Goal: Task Accomplishment & Management: Use online tool/utility

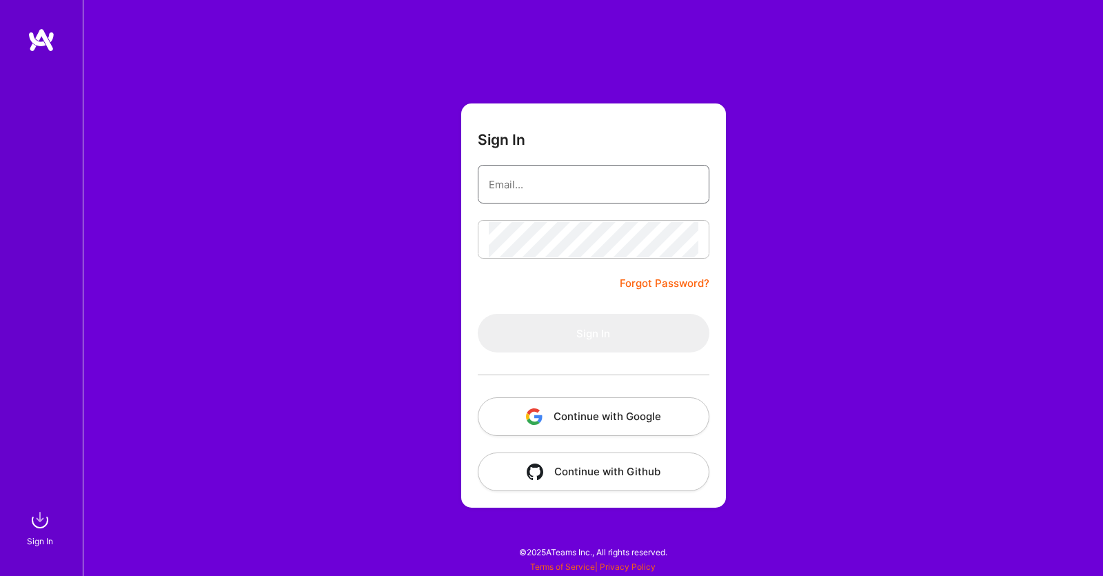
click at [576, 174] on input "email" at bounding box center [594, 184] width 210 height 35
type input "[EMAIL_ADDRESS][DOMAIN_NAME]"
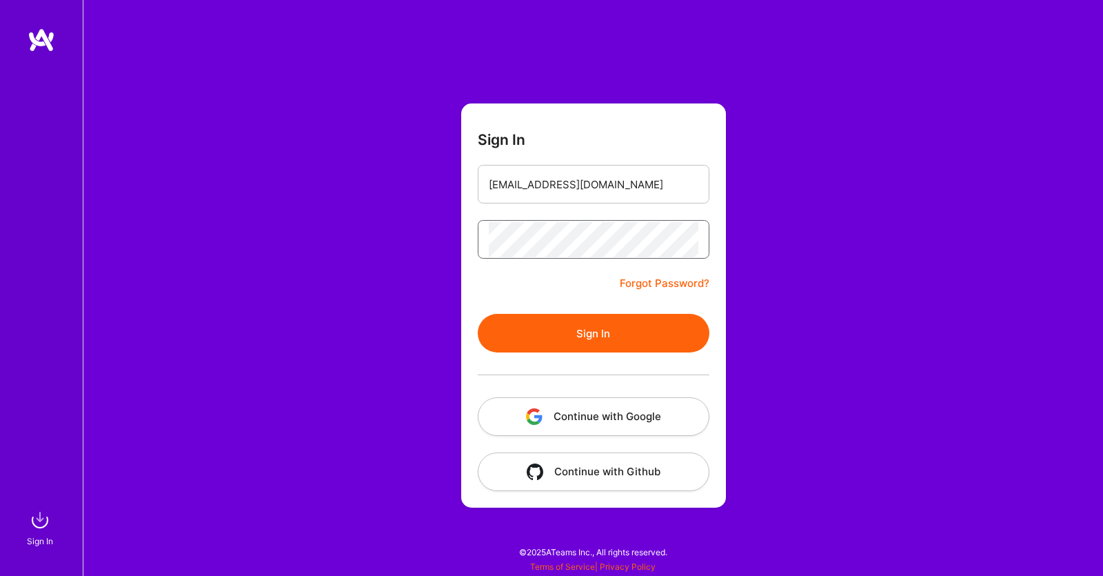
click at [478, 314] on button "Sign In" at bounding box center [594, 333] width 232 height 39
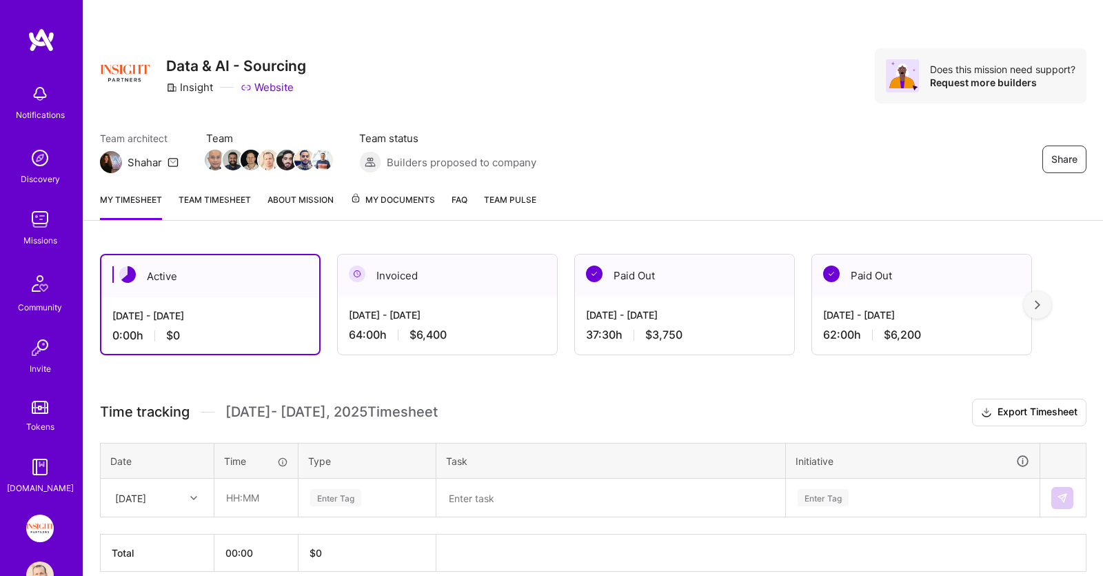
scroll to position [62, 0]
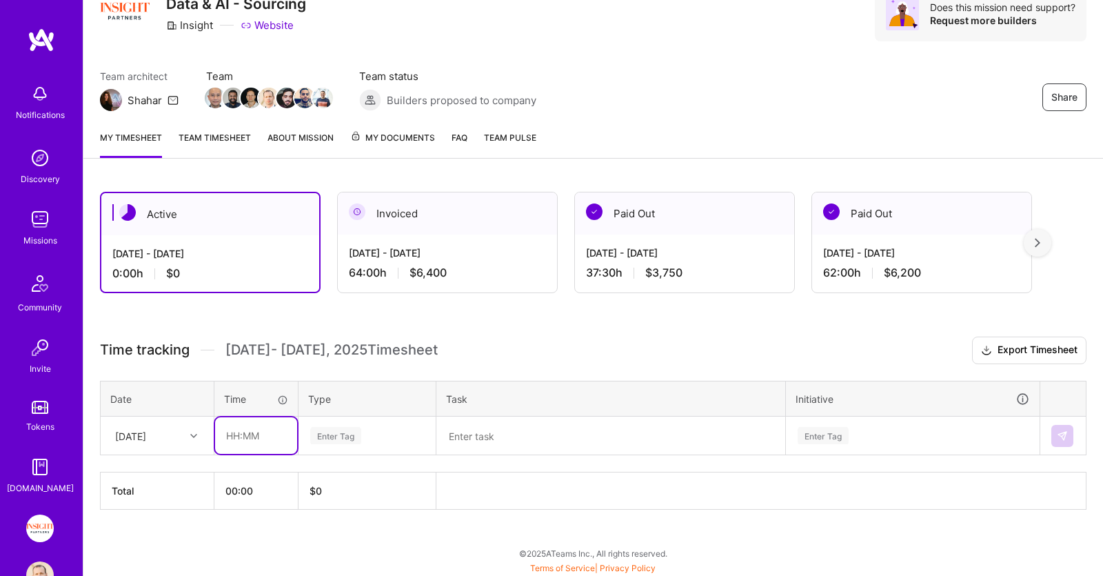
click at [250, 435] on input "text" at bounding box center [256, 435] width 82 height 37
click at [387, 430] on div "Enter Tag" at bounding box center [367, 435] width 116 height 17
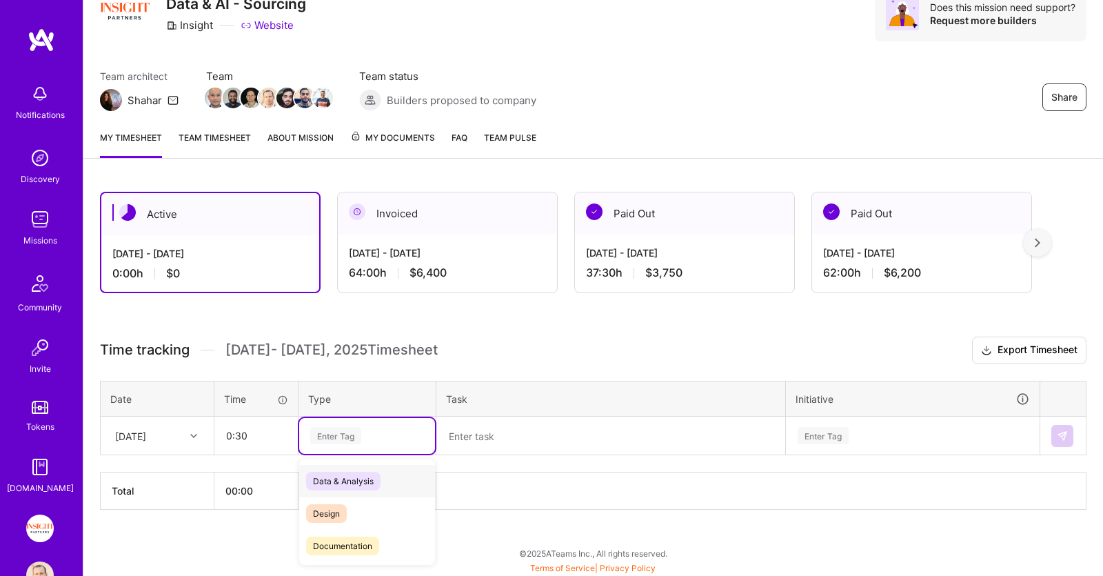
type input "00:30"
click at [349, 498] on span "Meetings" at bounding box center [331, 496] width 50 height 19
click at [502, 431] on textarea at bounding box center [611, 436] width 346 height 36
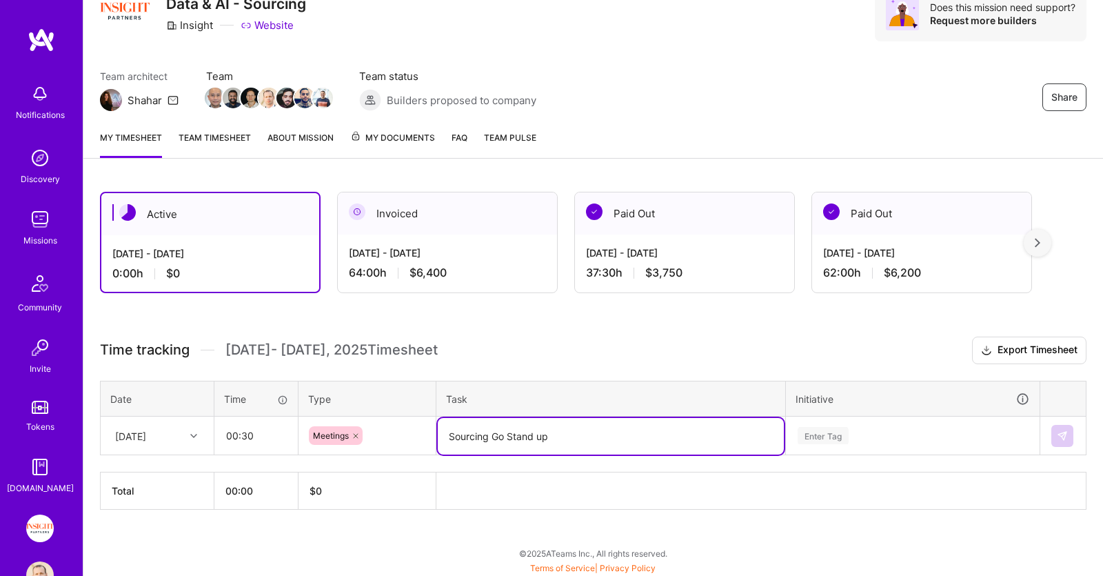
type textarea "Sourcing Go Stand up"
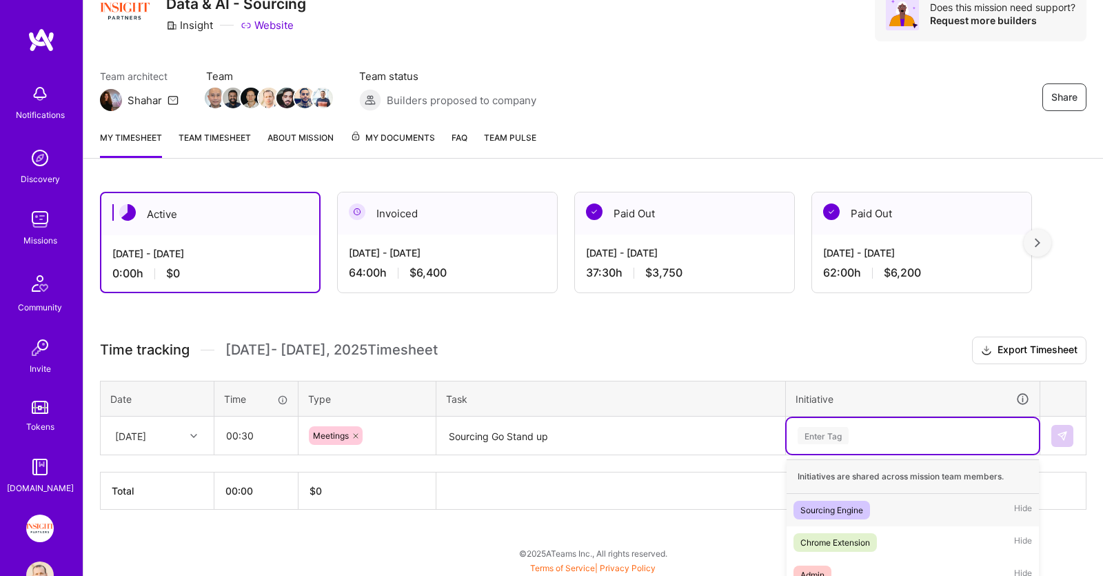
click at [866, 434] on div "option Sourcing Engine focused, 1 of 50. 50 results available. Use Up and Down …" at bounding box center [912, 436] width 252 height 36
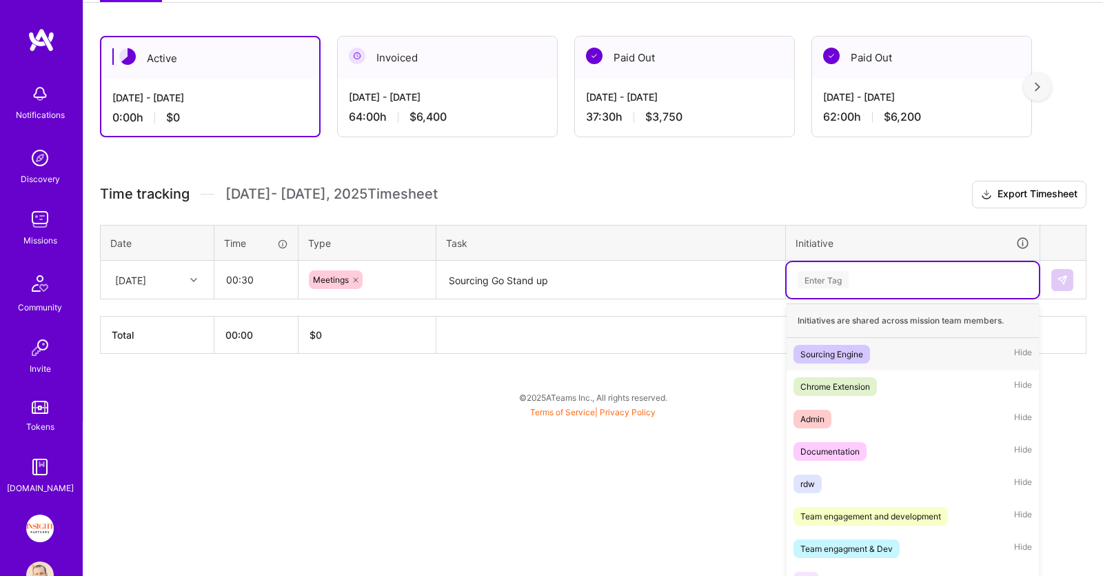
scroll to position [227, 0]
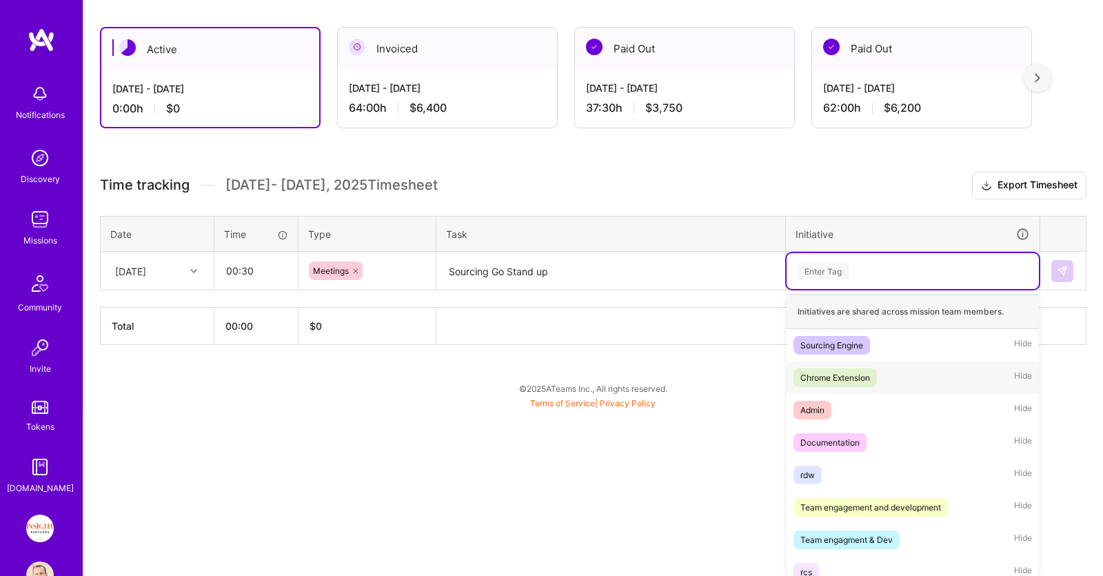
click at [868, 374] on div "Chrome Extension" at bounding box center [835, 377] width 70 height 14
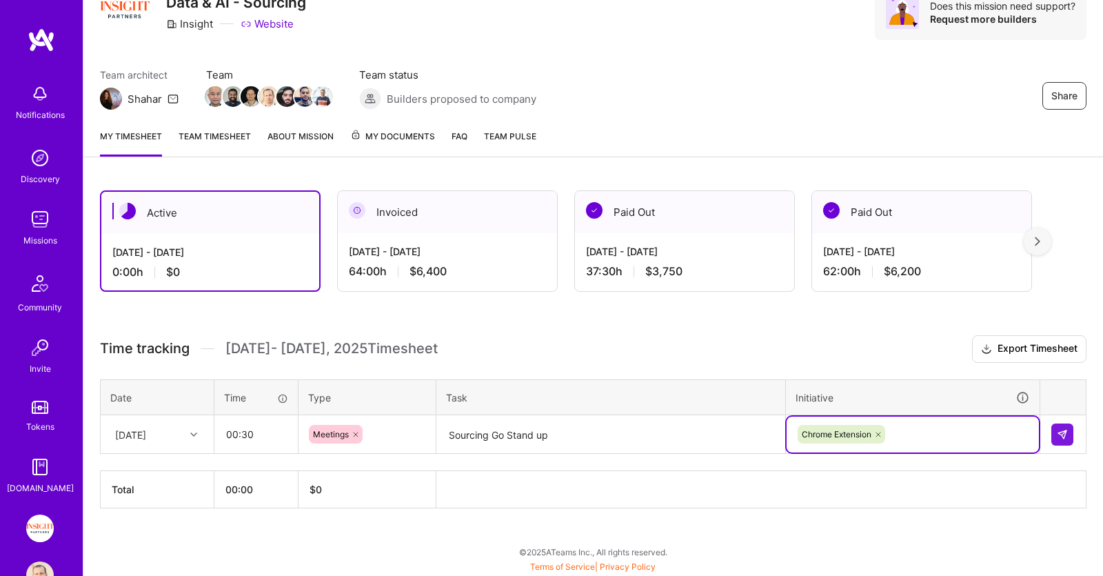
scroll to position [62, 0]
click at [1063, 433] on img at bounding box center [1062, 435] width 11 height 11
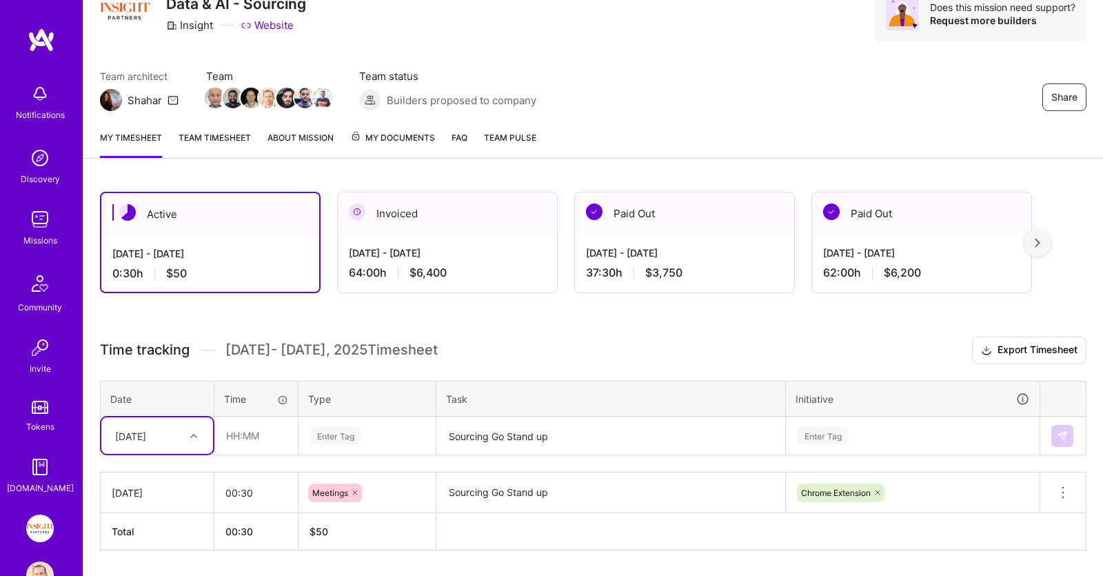
scroll to position [103, 0]
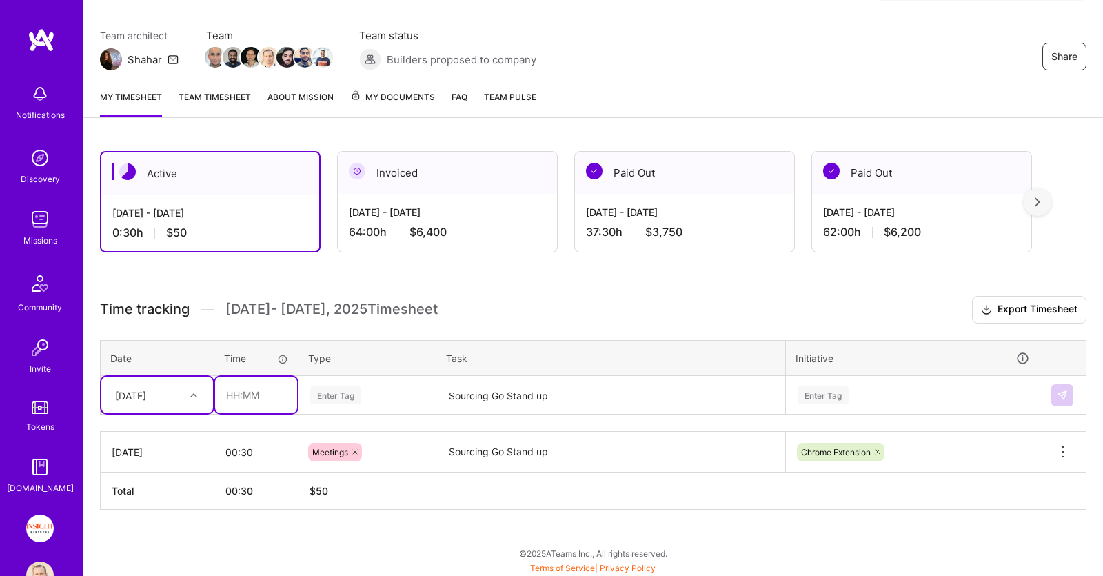
click at [254, 394] on input "text" at bounding box center [256, 394] width 82 height 37
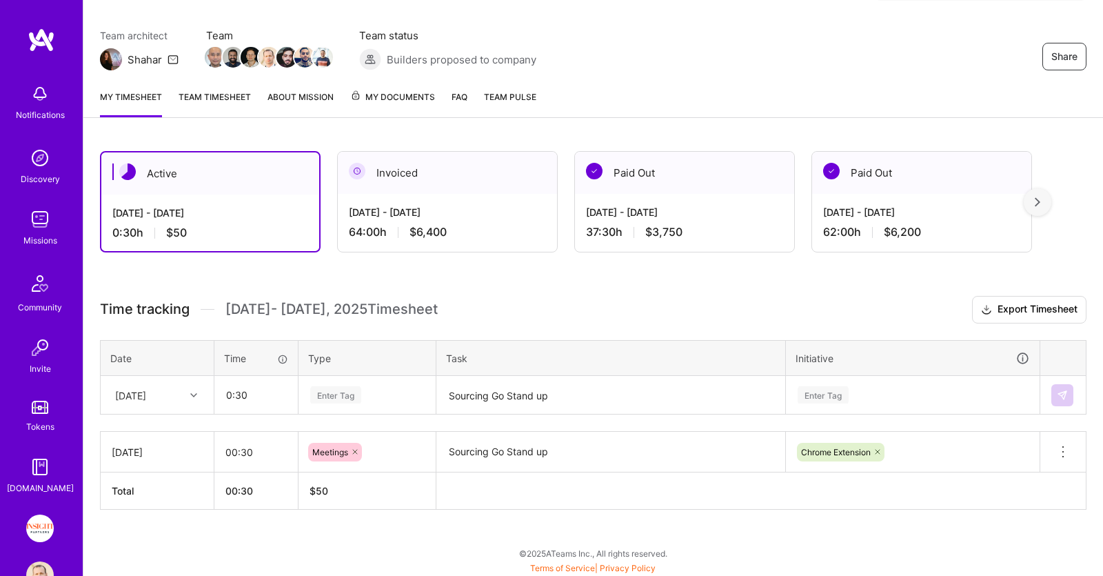
click at [385, 397] on div "Enter Tag" at bounding box center [367, 394] width 116 height 17
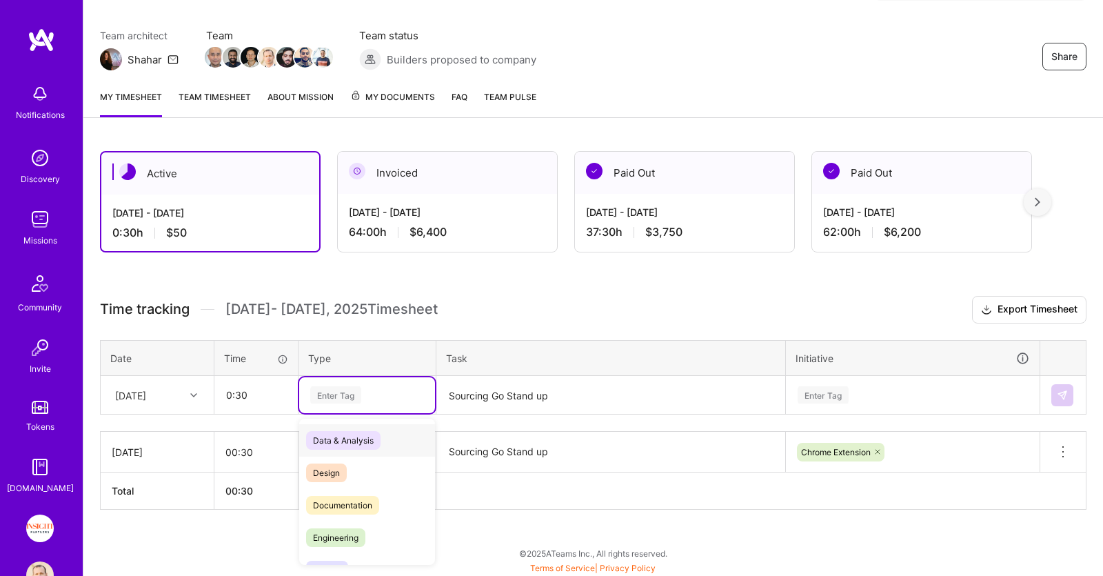
type input "00:30"
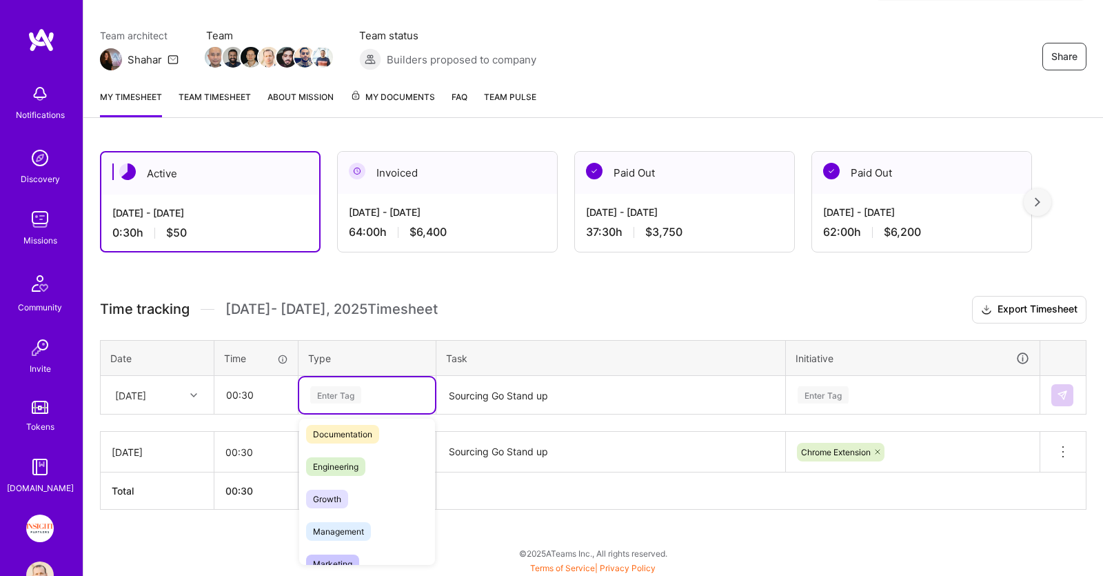
scroll to position [141, 0]
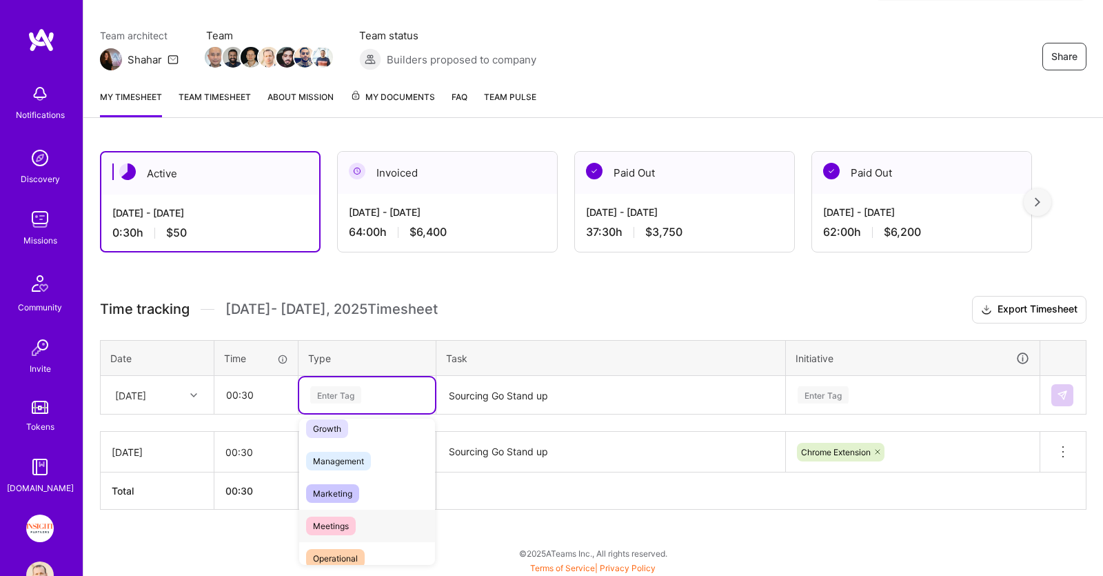
click at [360, 522] on div "Meetings" at bounding box center [367, 525] width 136 height 32
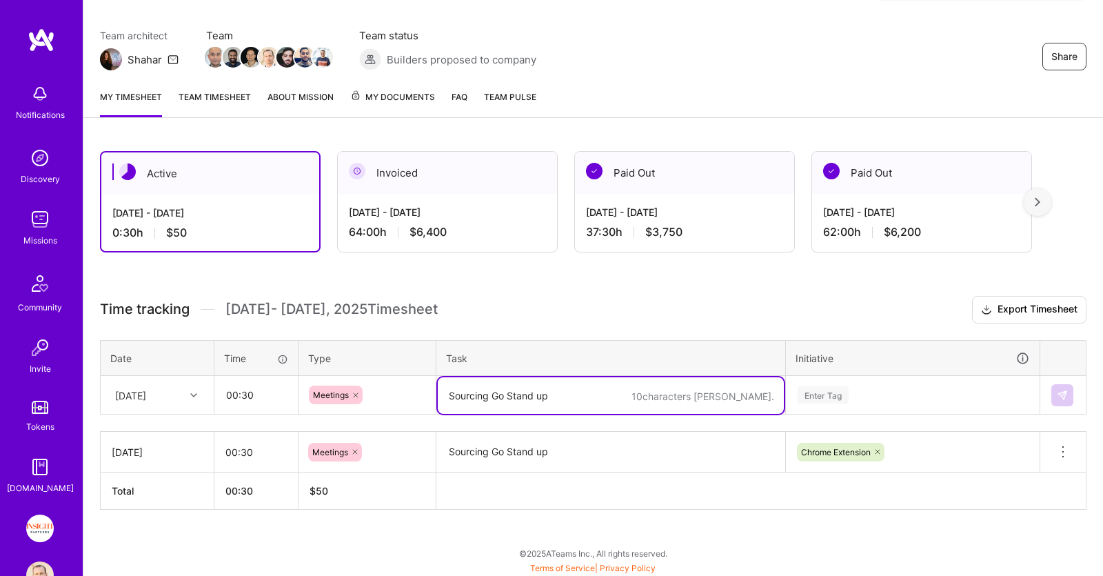
click at [489, 394] on textarea "Sourcing Go Stand up" at bounding box center [611, 395] width 346 height 37
click at [460, 397] on textarea "AT otes Stand up" at bounding box center [611, 395] width 346 height 37
click at [560, 401] on textarea "AI Notes Stand up" at bounding box center [611, 395] width 346 height 37
type textarea "AI Notes Stand up"
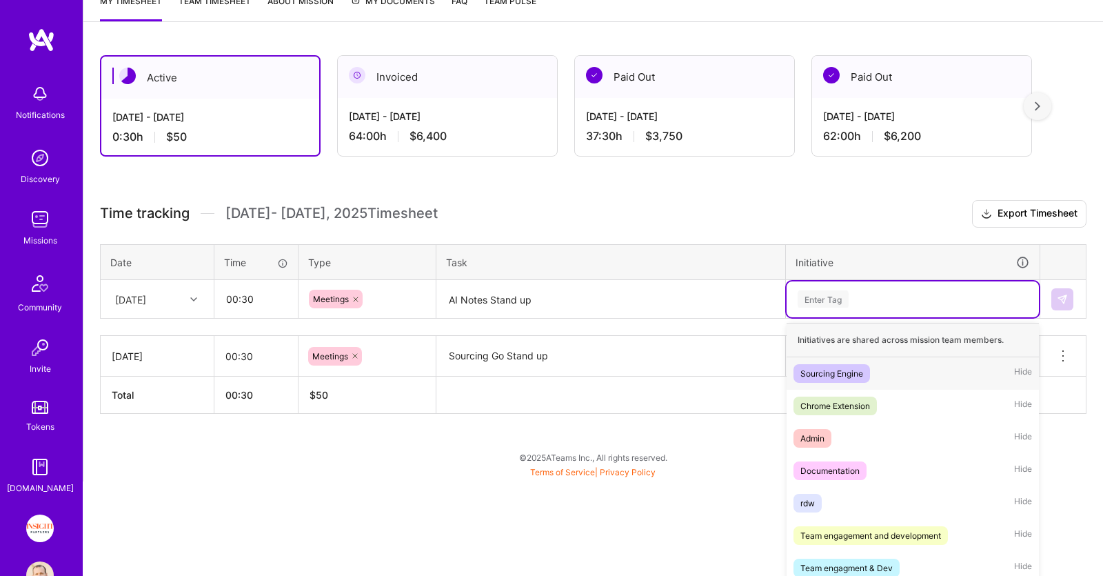
click at [858, 317] on div "option Chrome Extension, selected. option Sourcing Engine focused, 1 of 50. 50 …" at bounding box center [912, 299] width 252 height 36
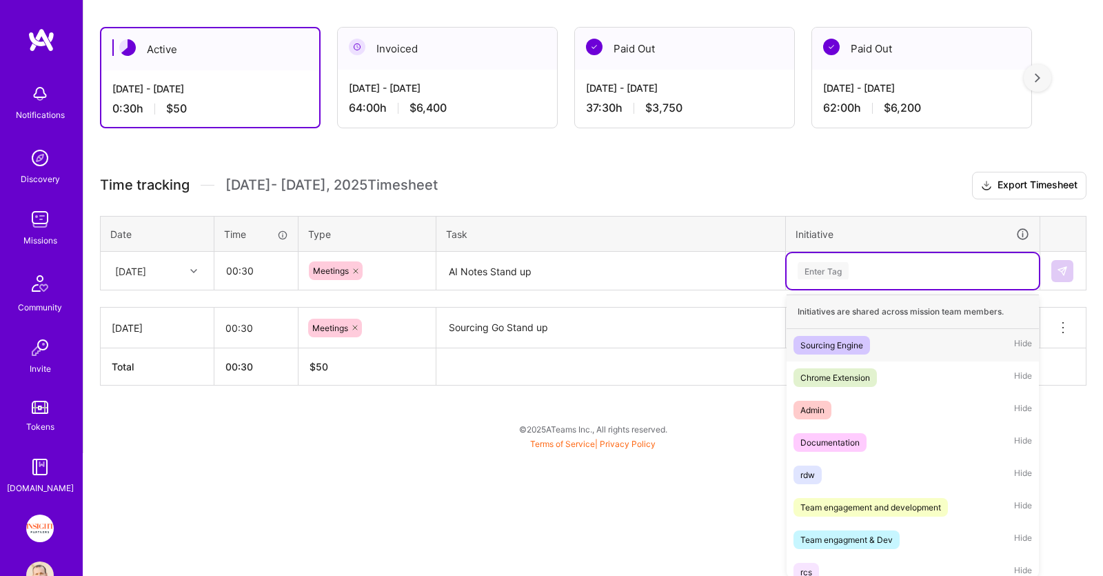
click at [877, 348] on div "Sourcing Engine Hide" at bounding box center [912, 345] width 252 height 32
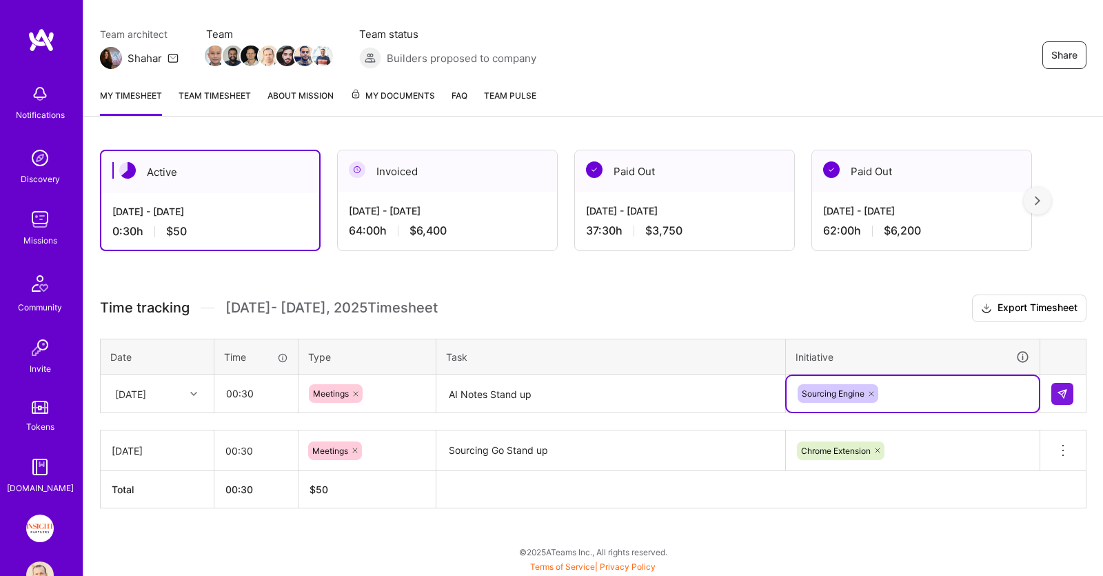
scroll to position [103, 0]
click at [1061, 387] on button at bounding box center [1062, 395] width 22 height 22
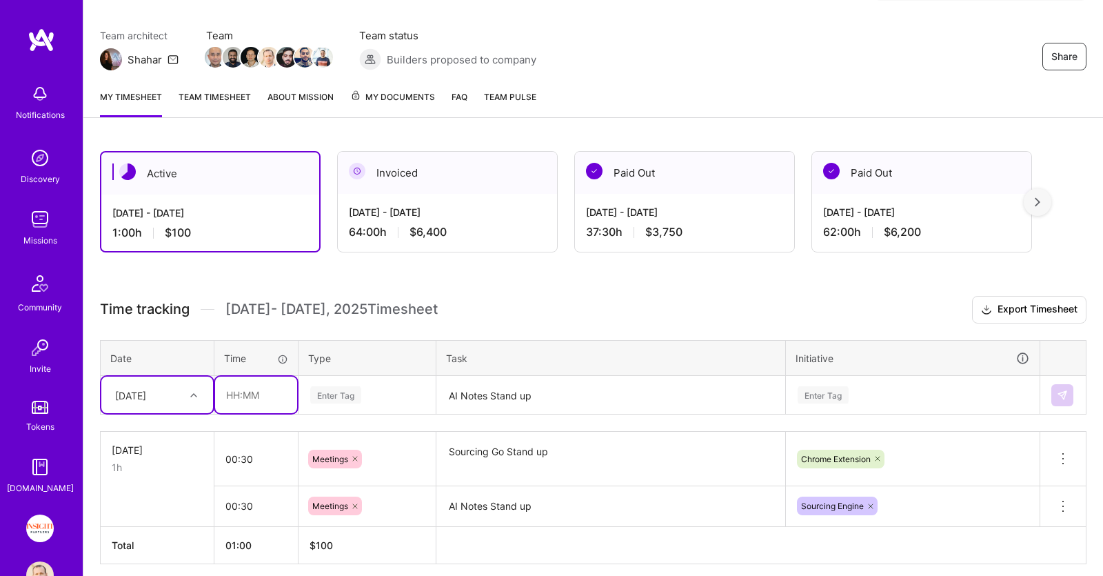
click at [250, 396] on input "text" at bounding box center [256, 394] width 82 height 37
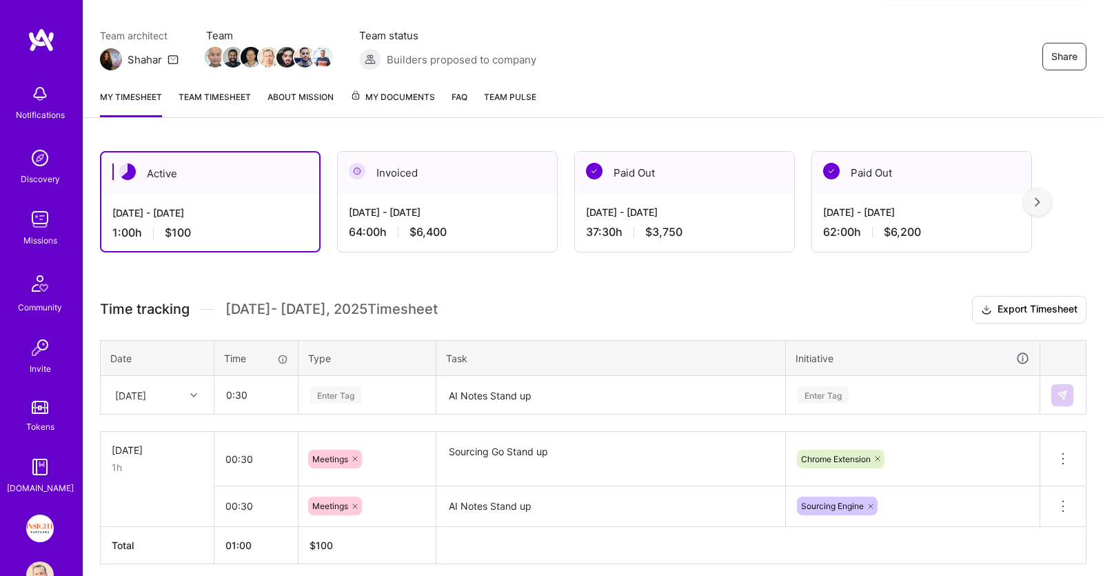
type input "00:30"
click at [414, 396] on div "Enter Tag" at bounding box center [367, 395] width 136 height 36
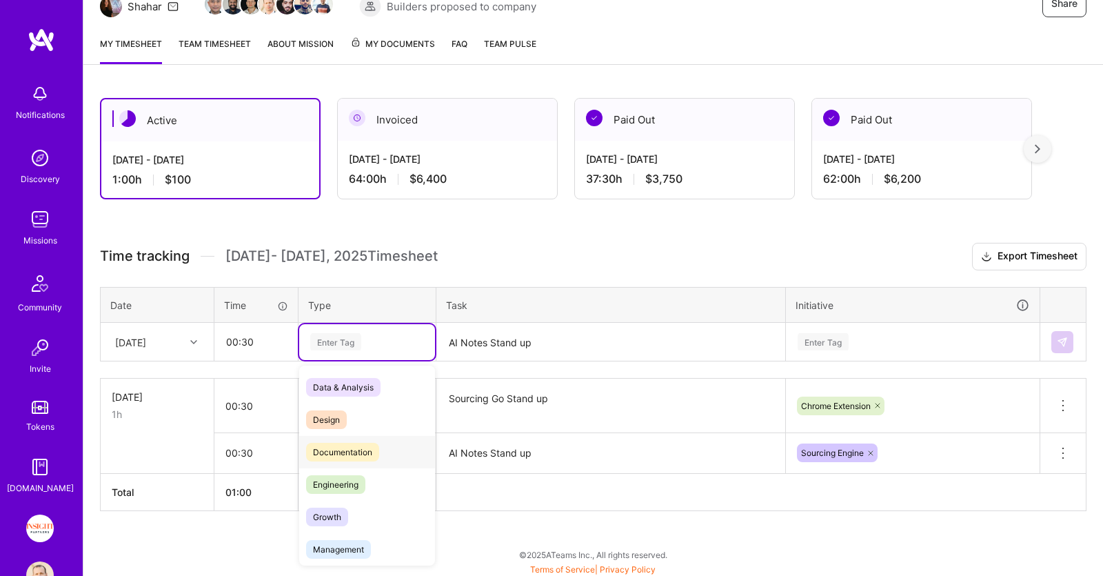
scroll to position [141, 0]
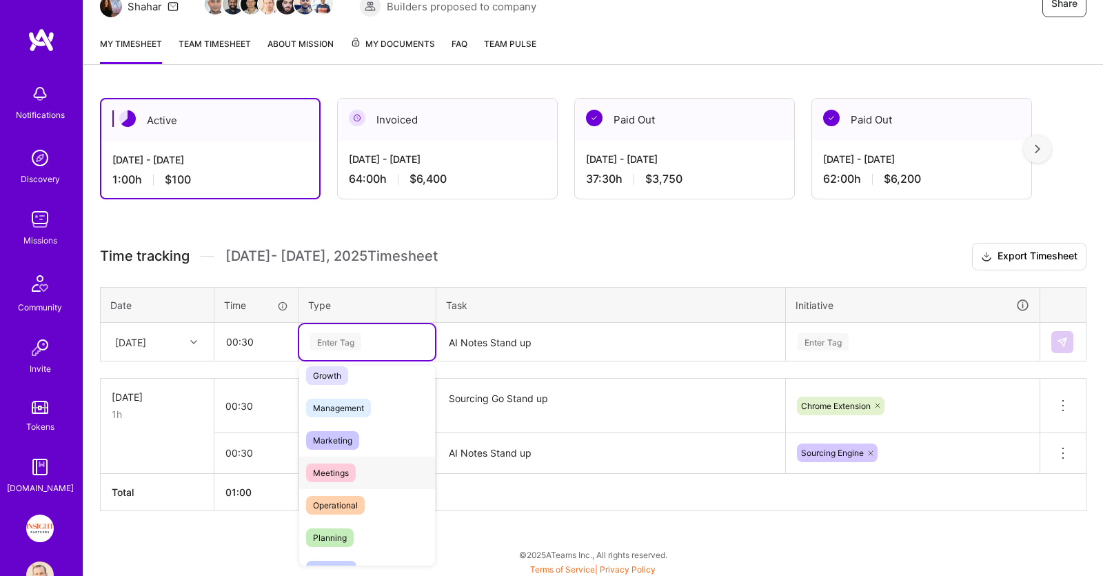
drag, startPoint x: 353, startPoint y: 469, endPoint x: 434, endPoint y: 385, distance: 116.5
click at [353, 469] on span "Meetings" at bounding box center [331, 472] width 50 height 19
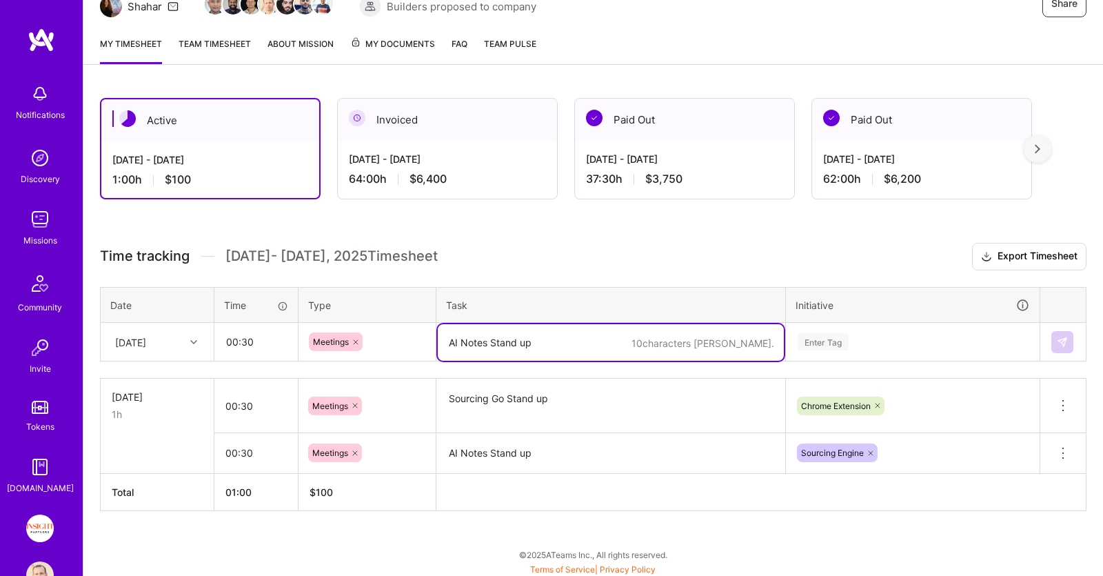
click at [486, 341] on textarea "AI Notes Stand up" at bounding box center [611, 342] width 346 height 37
type textarea "Sourcing Home Design review"
click at [866, 333] on div "Enter Tag" at bounding box center [912, 342] width 252 height 36
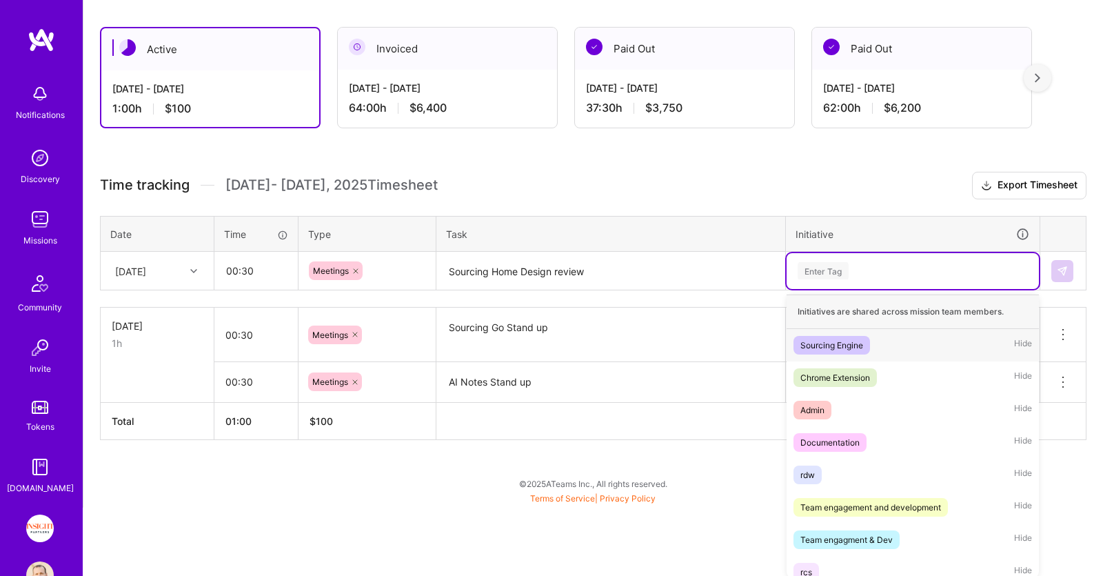
click at [874, 337] on div "Sourcing Engine Hide" at bounding box center [912, 345] width 252 height 32
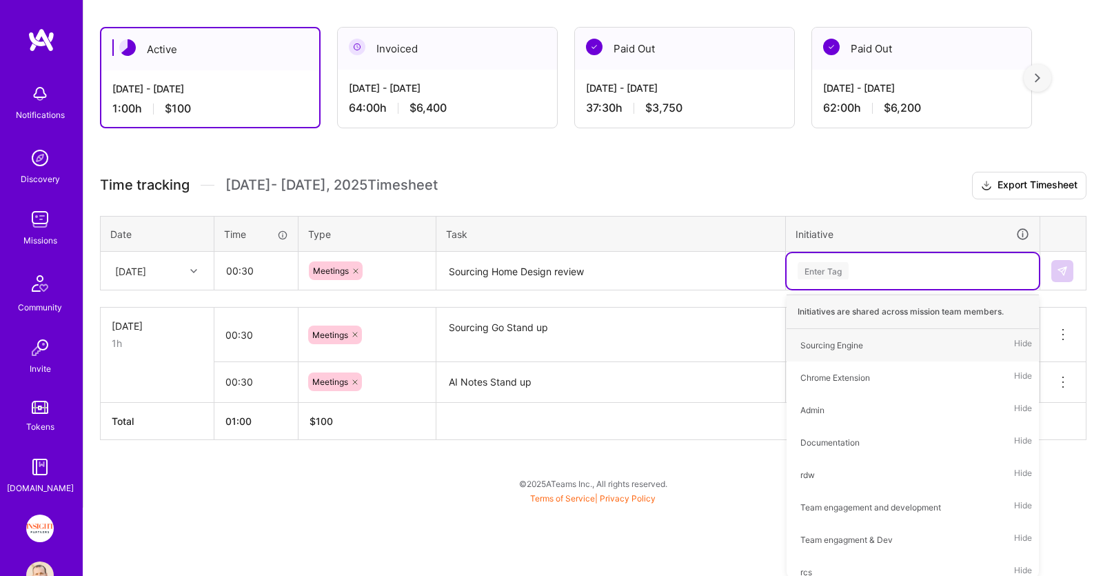
scroll to position [156, 0]
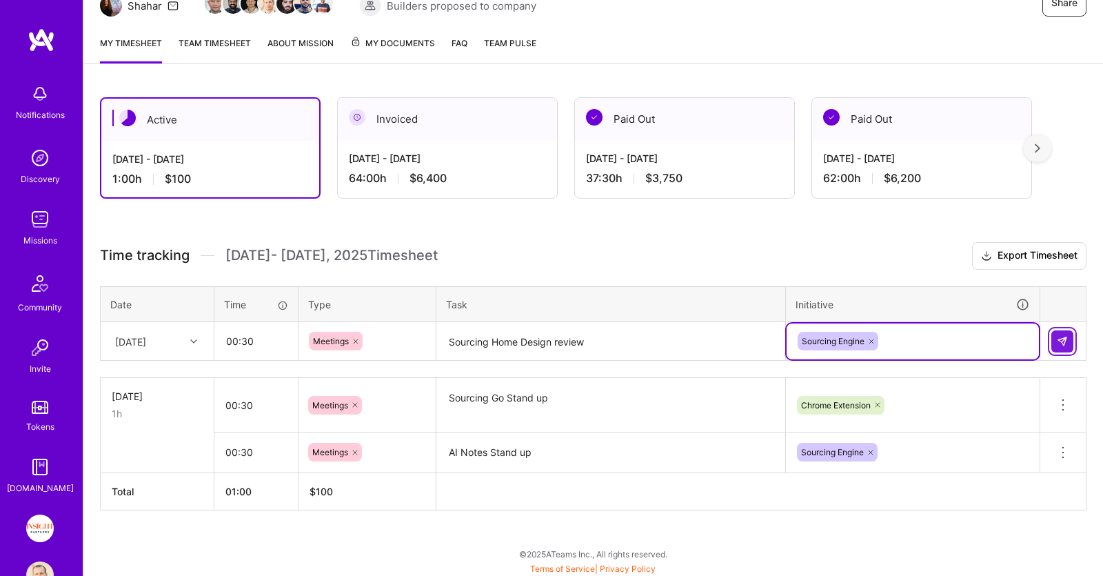
click at [1062, 334] on button at bounding box center [1062, 341] width 22 height 22
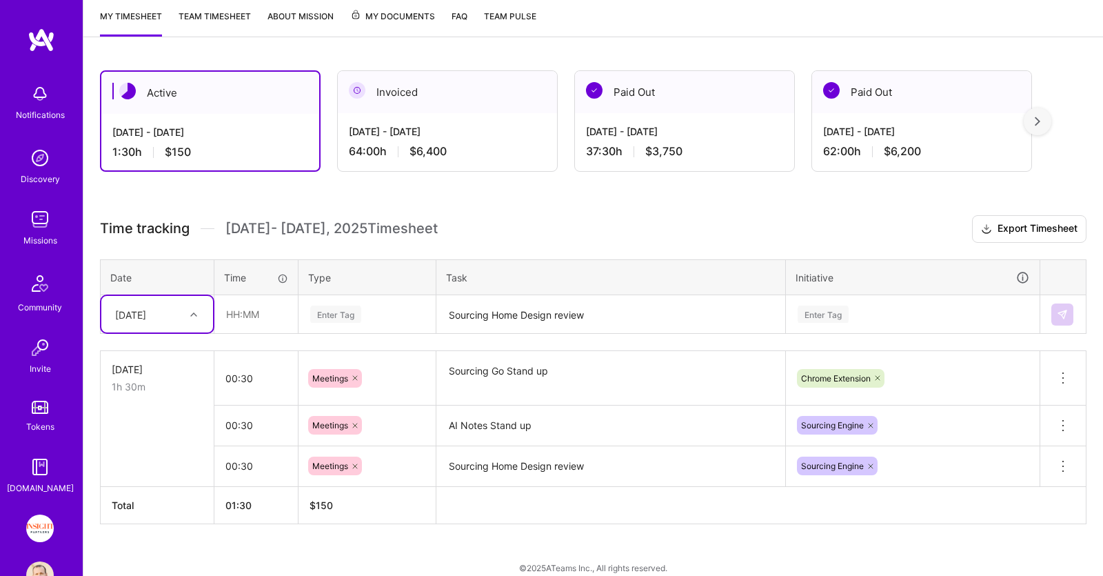
scroll to position [197, 0]
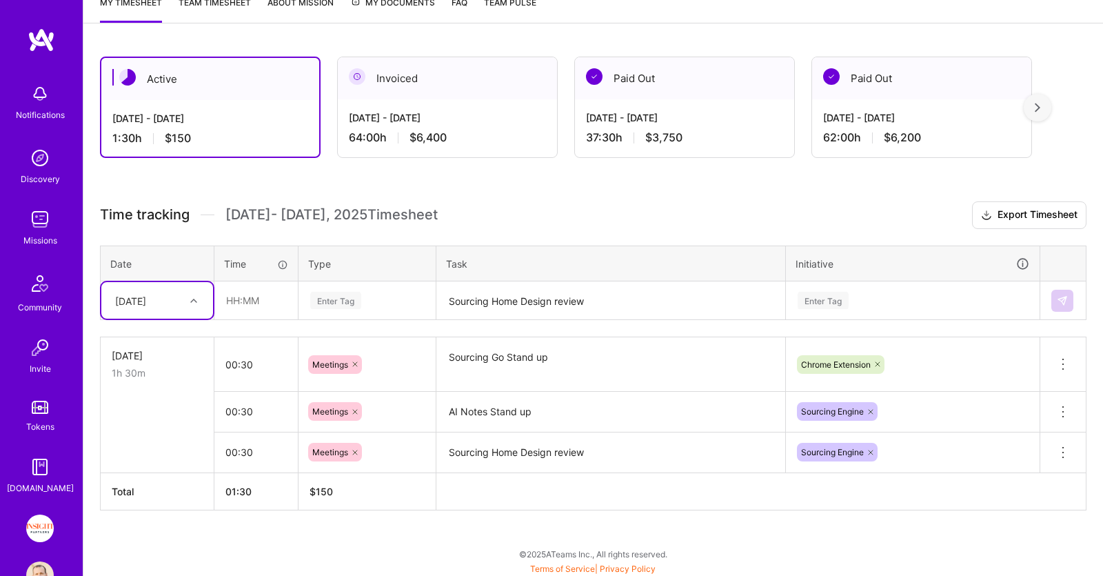
click at [171, 293] on div "[DATE]" at bounding box center [146, 300] width 77 height 23
click at [143, 340] on div "[DATE]" at bounding box center [157, 340] width 112 height 26
click at [259, 294] on input "text" at bounding box center [256, 300] width 82 height 37
type input "00:30"
click at [364, 298] on div "Enter Tag" at bounding box center [367, 300] width 116 height 17
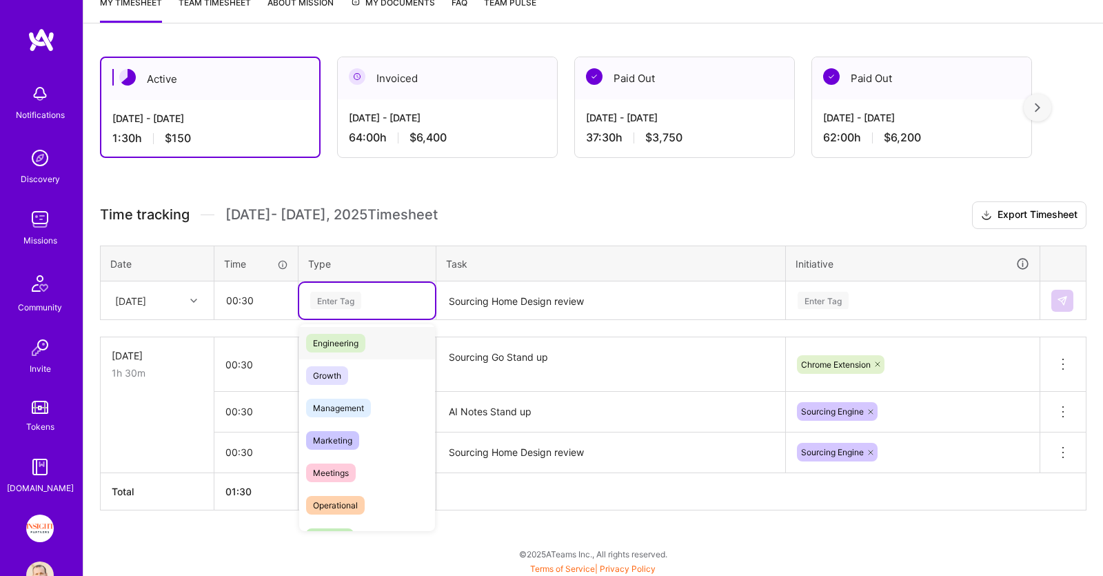
scroll to position [141, 0]
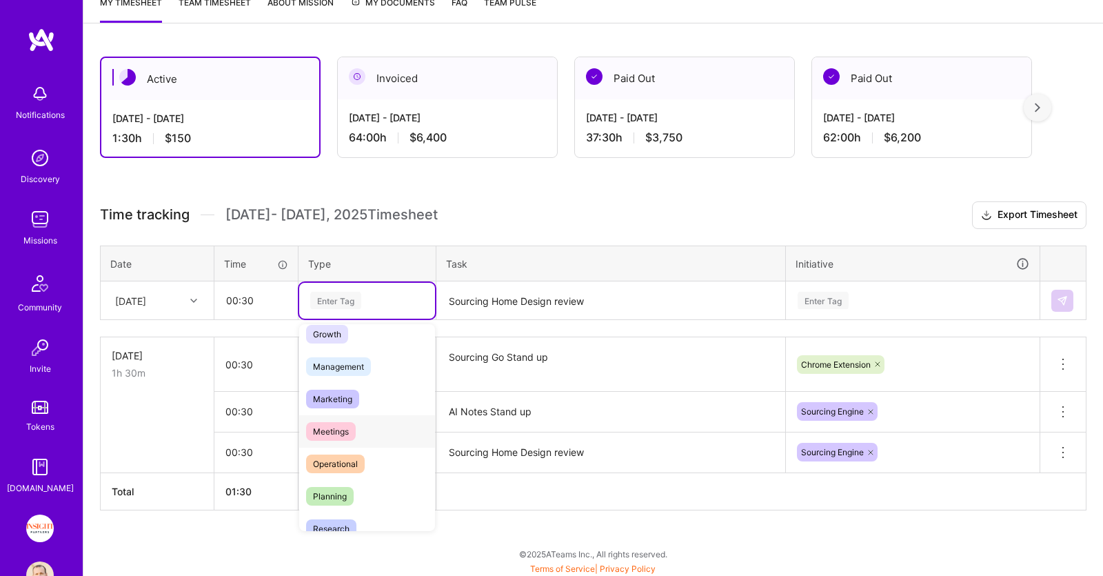
drag, startPoint x: 365, startPoint y: 423, endPoint x: 374, endPoint y: 418, distance: 10.8
click at [366, 423] on div "Meetings" at bounding box center [367, 431] width 136 height 32
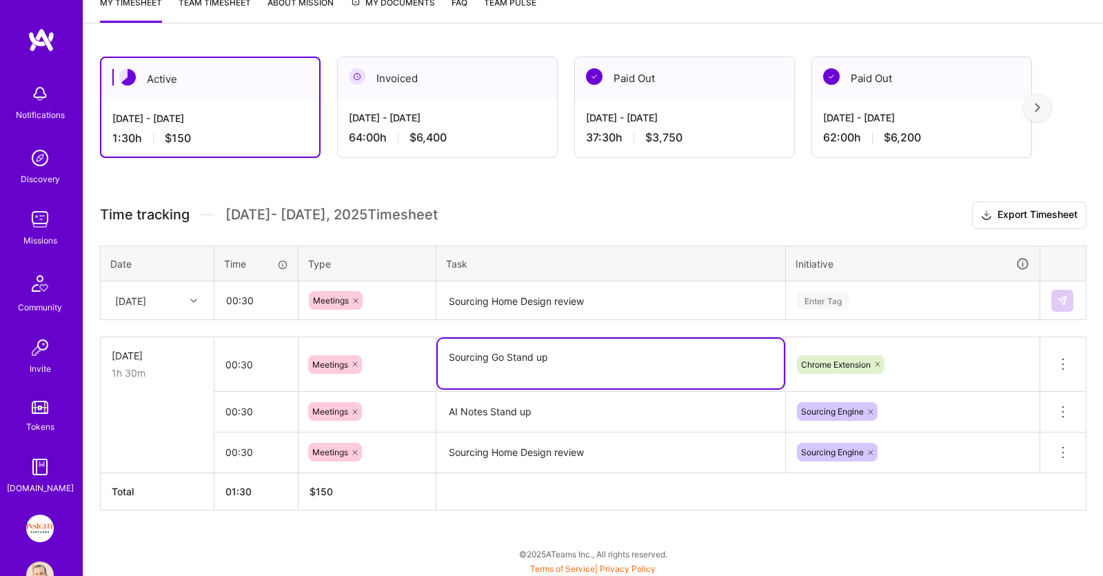
drag, startPoint x: 560, startPoint y: 360, endPoint x: 415, endPoint y: 348, distance: 146.0
click at [438, 348] on textarea "Sourcing Go Stand up" at bounding box center [611, 363] width 346 height 50
click at [557, 305] on textarea "Sourcing Home Design review" at bounding box center [611, 301] width 346 height 37
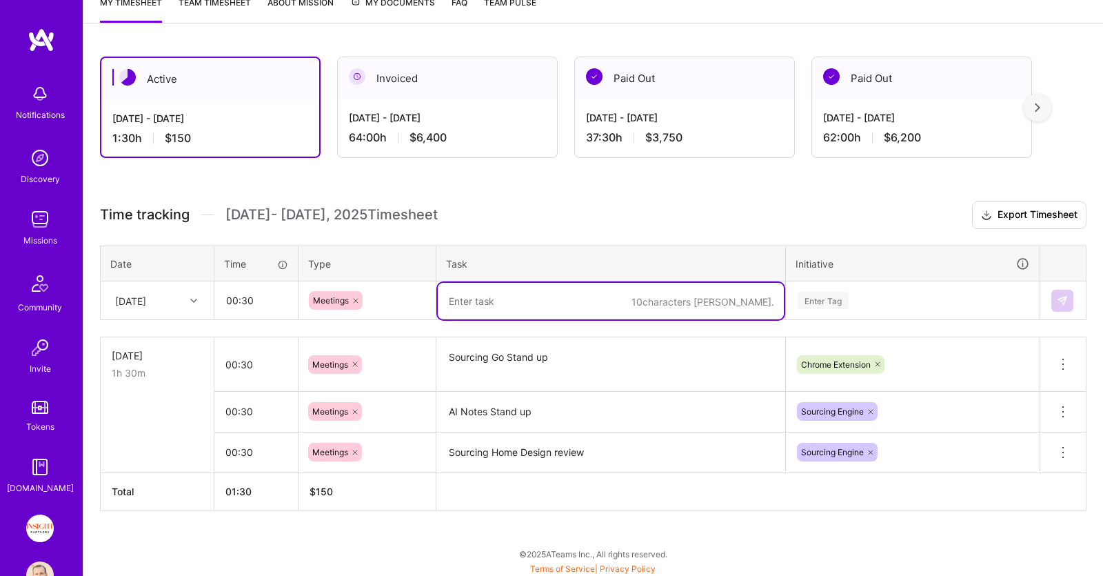
paste textarea "Sourcing Go Stand up"
type textarea "Sourcing Go Stand up"
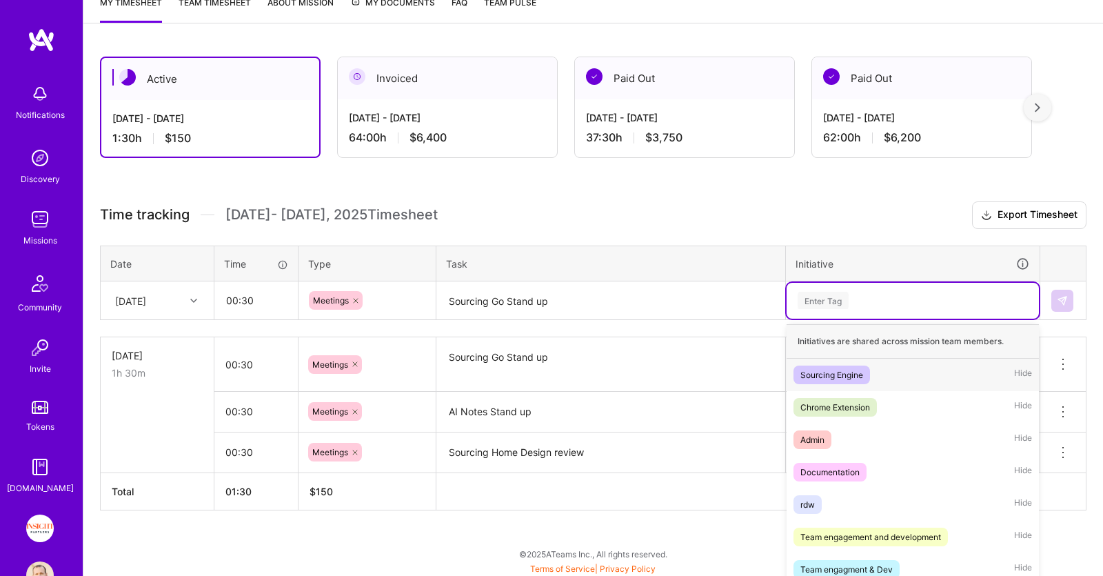
click at [861, 306] on div "option Sourcing Engine, selected. option Sourcing Engine focused, 1 of 50. 50 r…" at bounding box center [912, 301] width 252 height 36
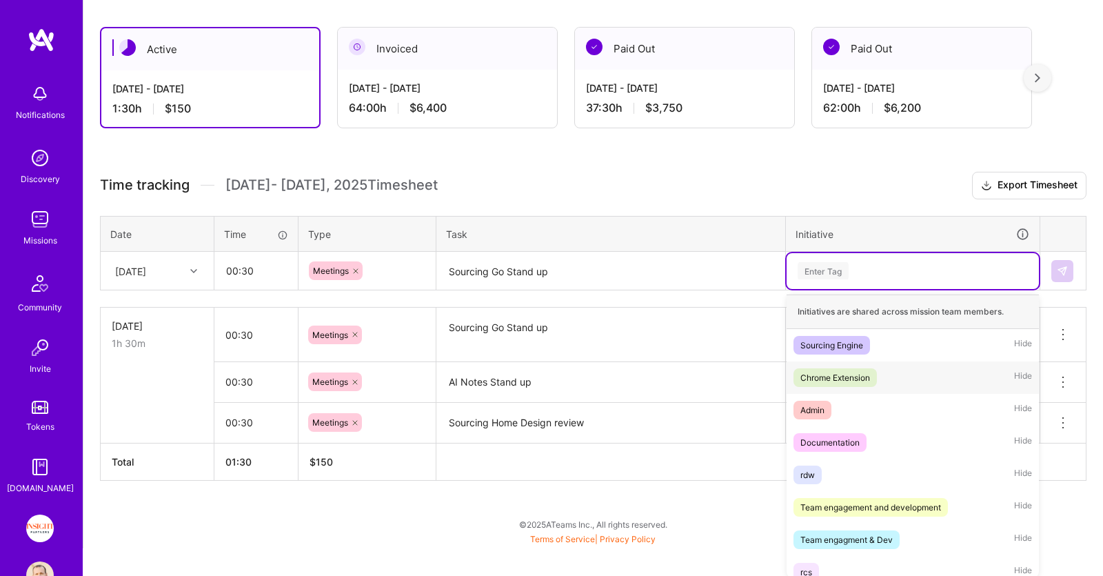
click at [877, 364] on div "Chrome Extension Hide" at bounding box center [912, 377] width 252 height 32
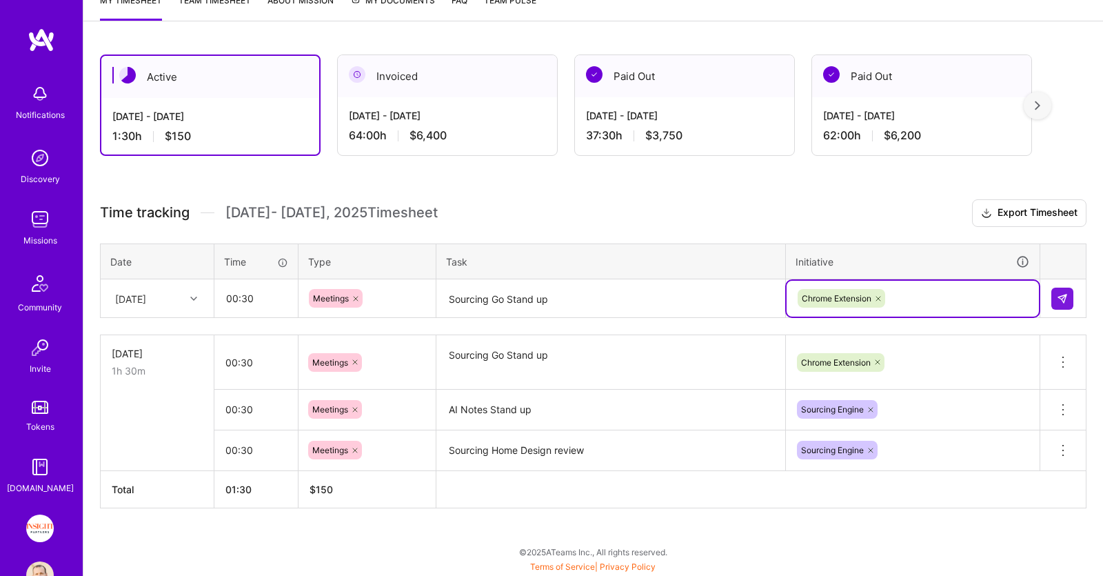
scroll to position [197, 0]
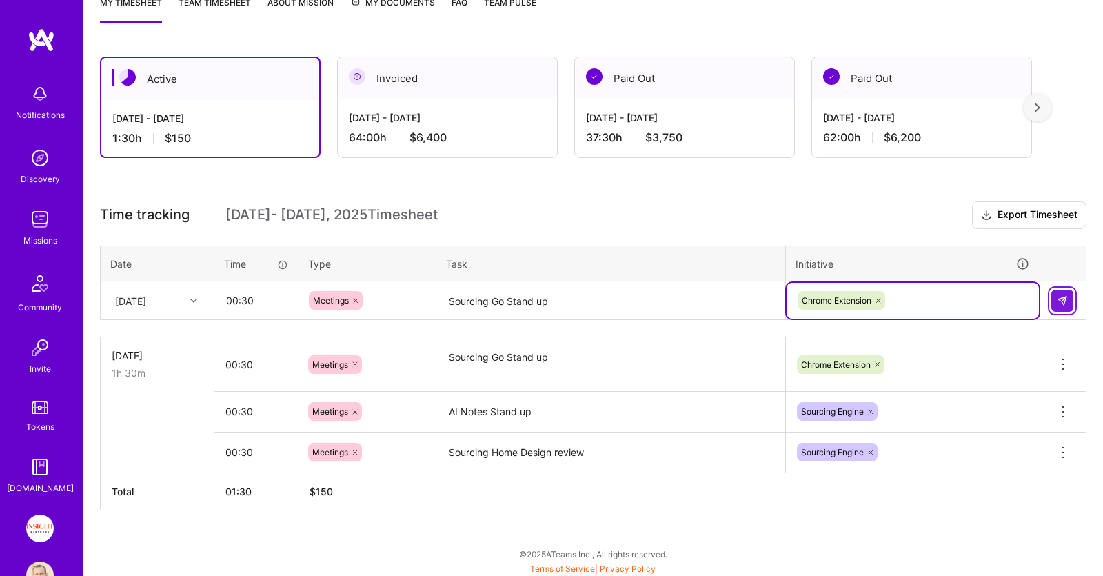
click at [1058, 305] on button at bounding box center [1062, 300] width 22 height 22
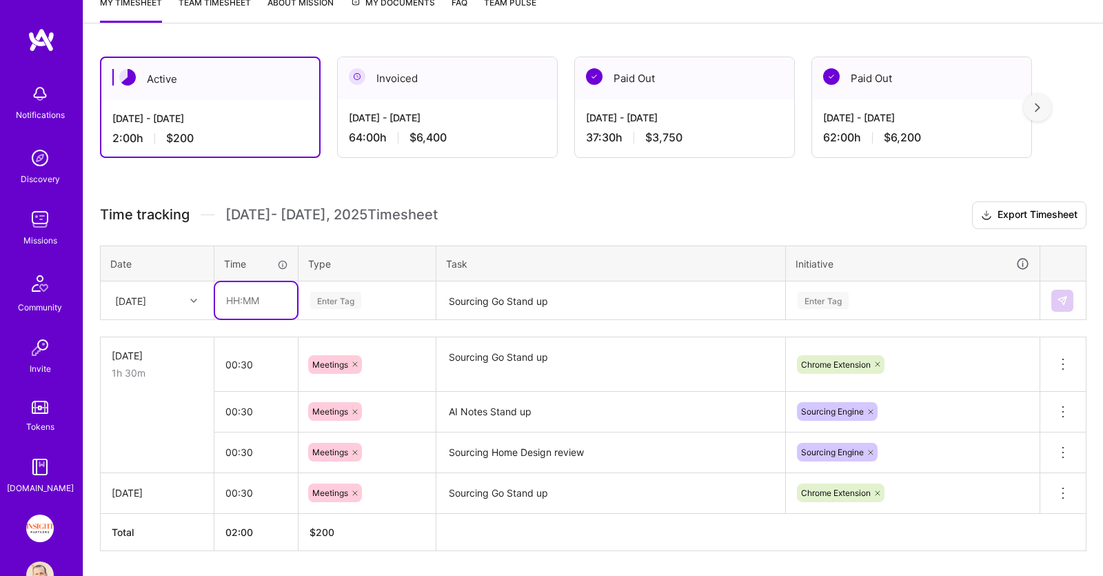
click at [278, 286] on input "text" at bounding box center [256, 300] width 82 height 37
type input "00:30"
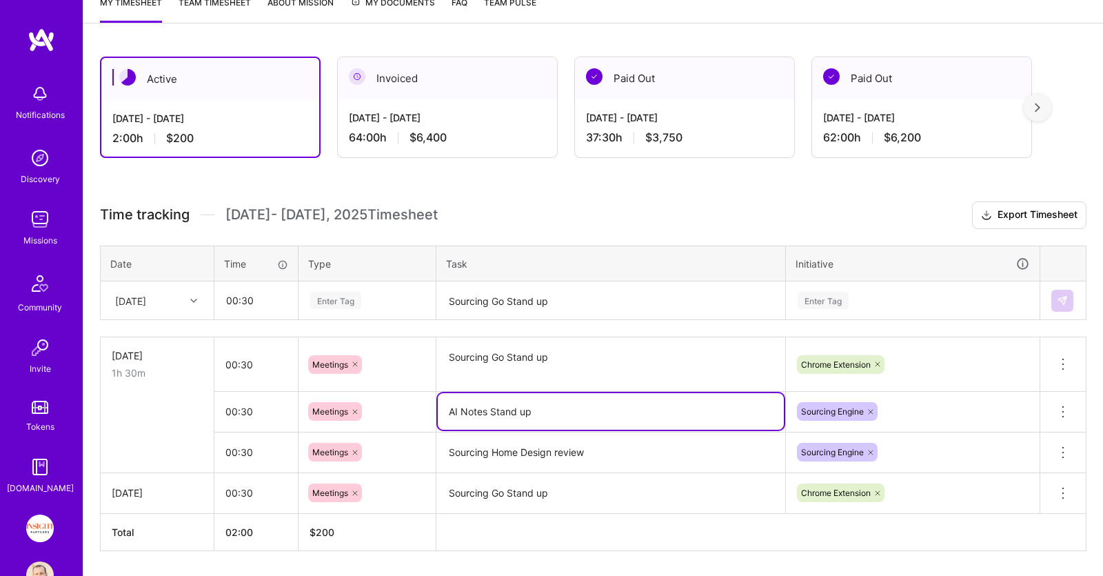
drag, startPoint x: 560, startPoint y: 403, endPoint x: 407, endPoint y: 412, distance: 153.3
click at [438, 412] on textarea "AI Notes Stand up" at bounding box center [611, 411] width 346 height 37
click at [380, 294] on div "Enter Tag" at bounding box center [367, 300] width 116 height 17
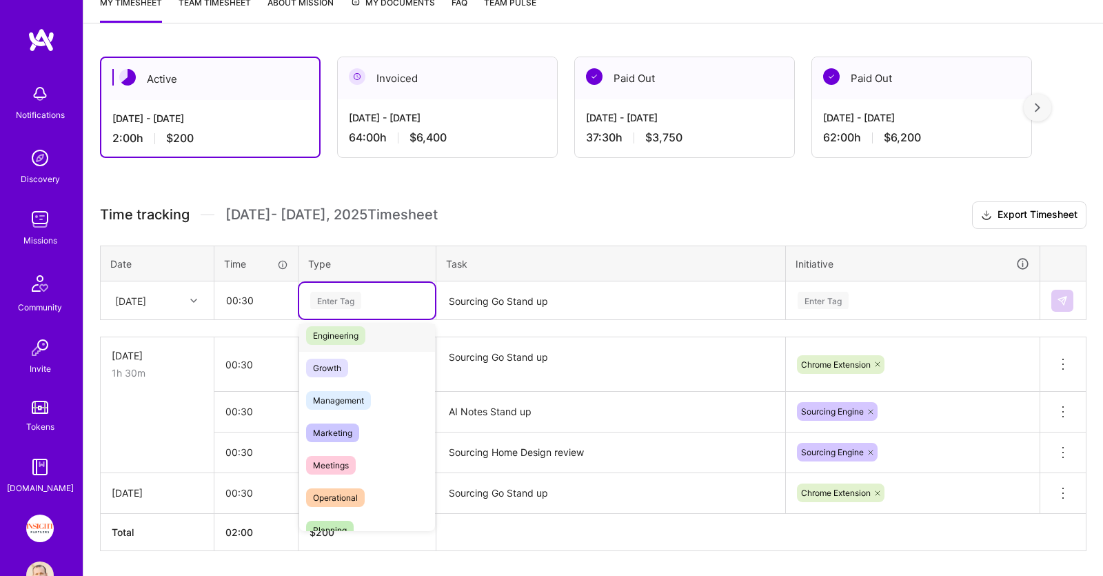
scroll to position [141, 0]
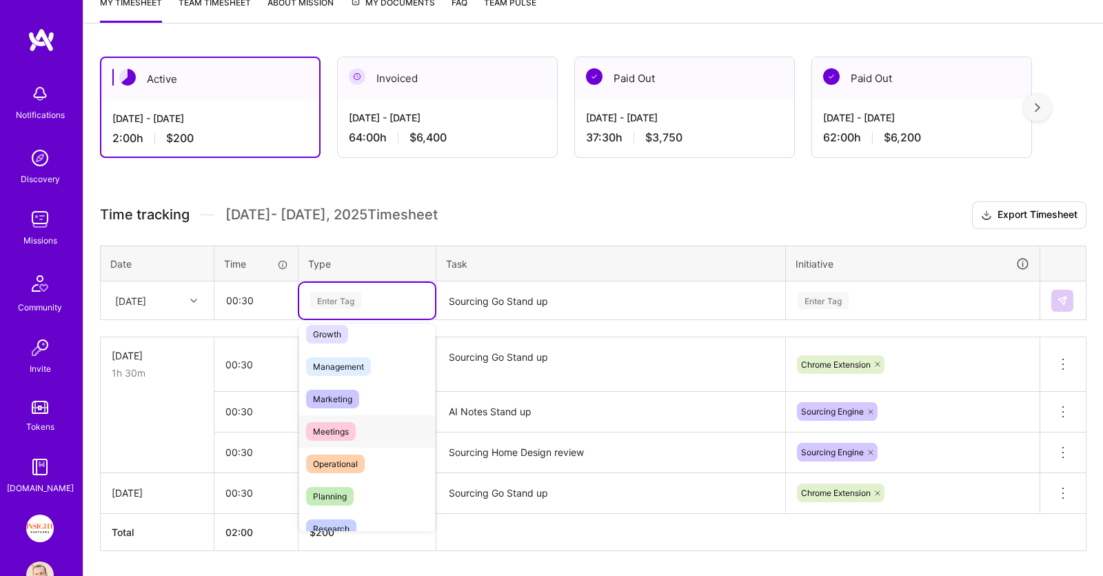
click at [374, 421] on div "Meetings" at bounding box center [367, 431] width 136 height 32
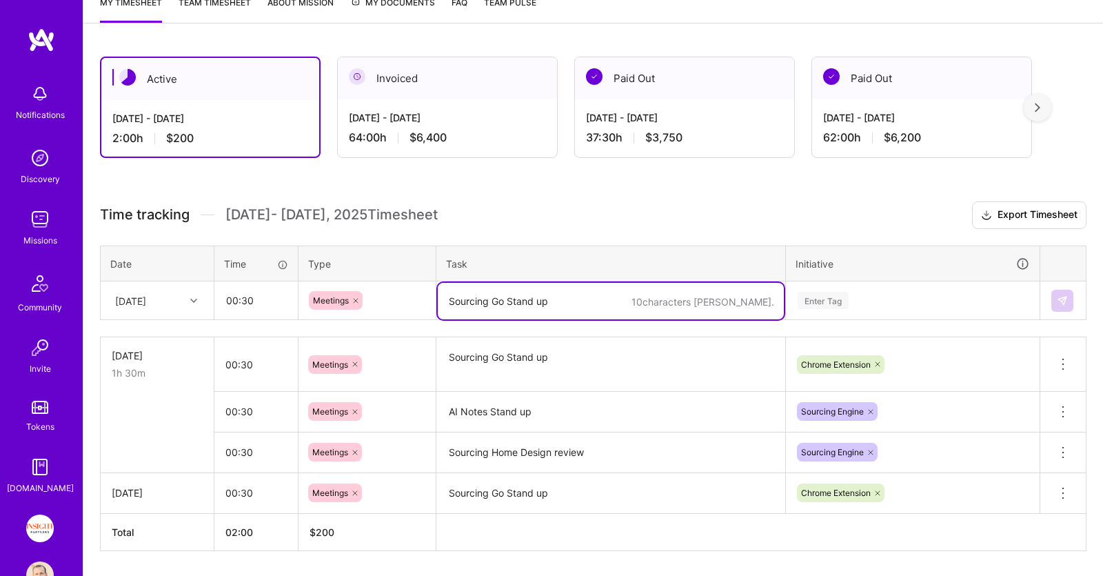
click at [525, 301] on textarea "Sourcing Go Stand up" at bounding box center [611, 301] width 346 height 37
paste textarea "AI Notes Stand up"
type textarea "AI Notes Stand up"
click at [841, 293] on div "Enter Tag" at bounding box center [912, 301] width 252 height 36
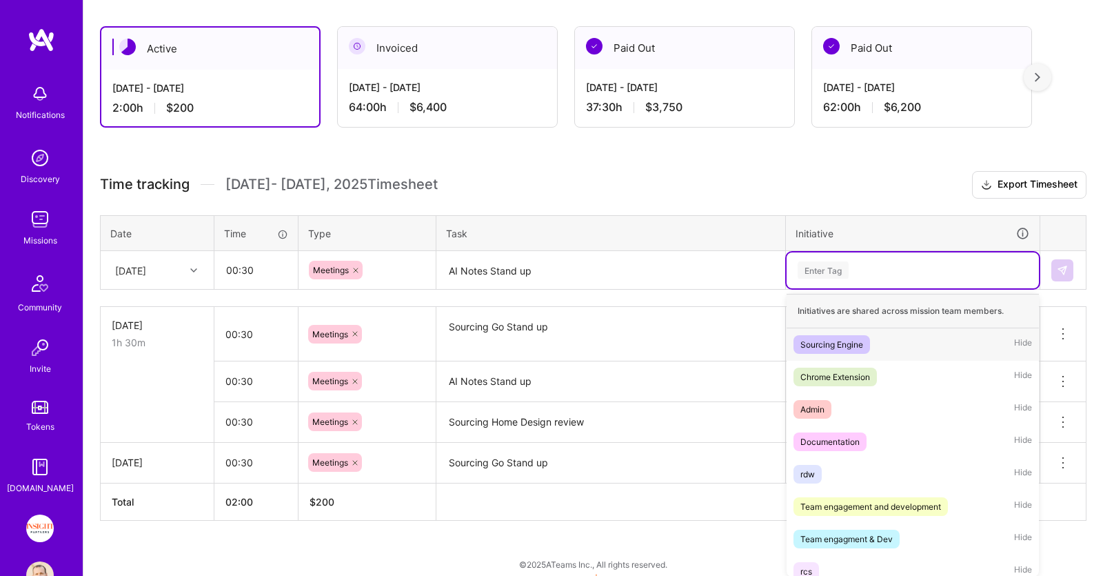
scroll to position [232, 0]
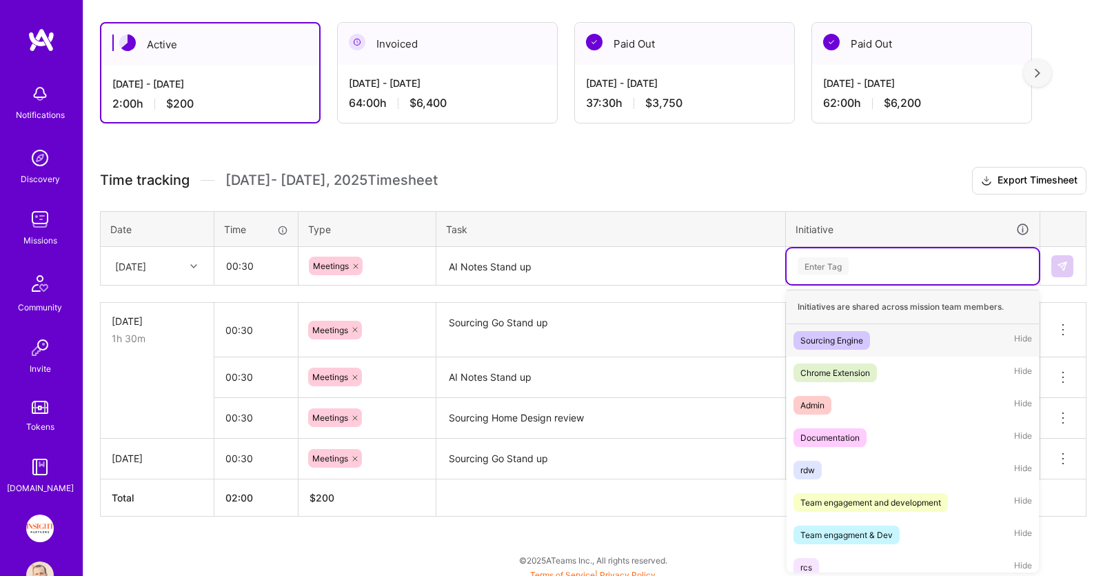
click at [855, 336] on div "Sourcing Engine" at bounding box center [831, 340] width 63 height 14
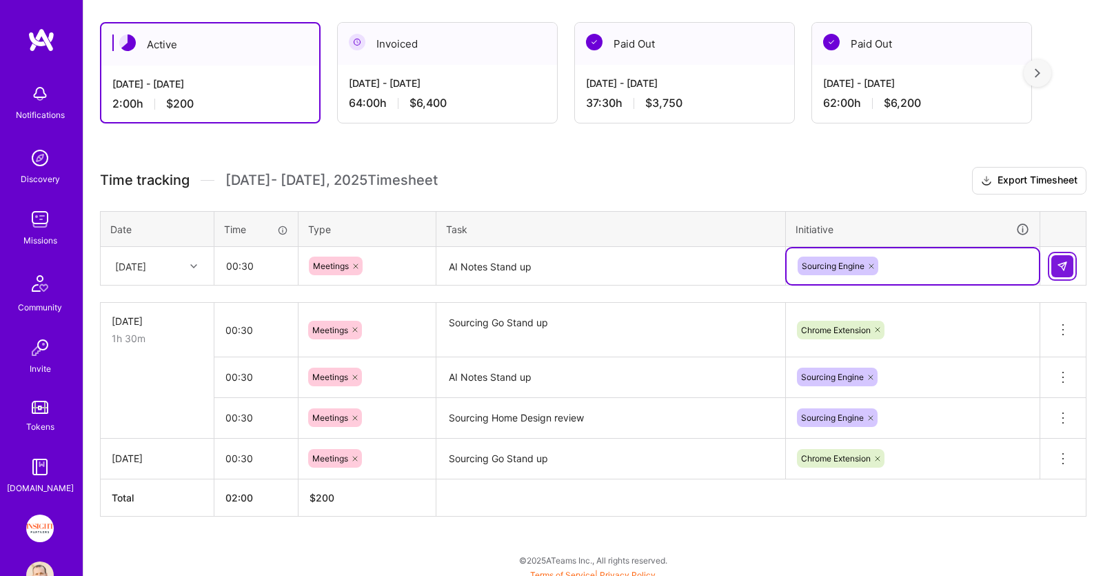
click at [1058, 263] on img at bounding box center [1062, 266] width 11 height 11
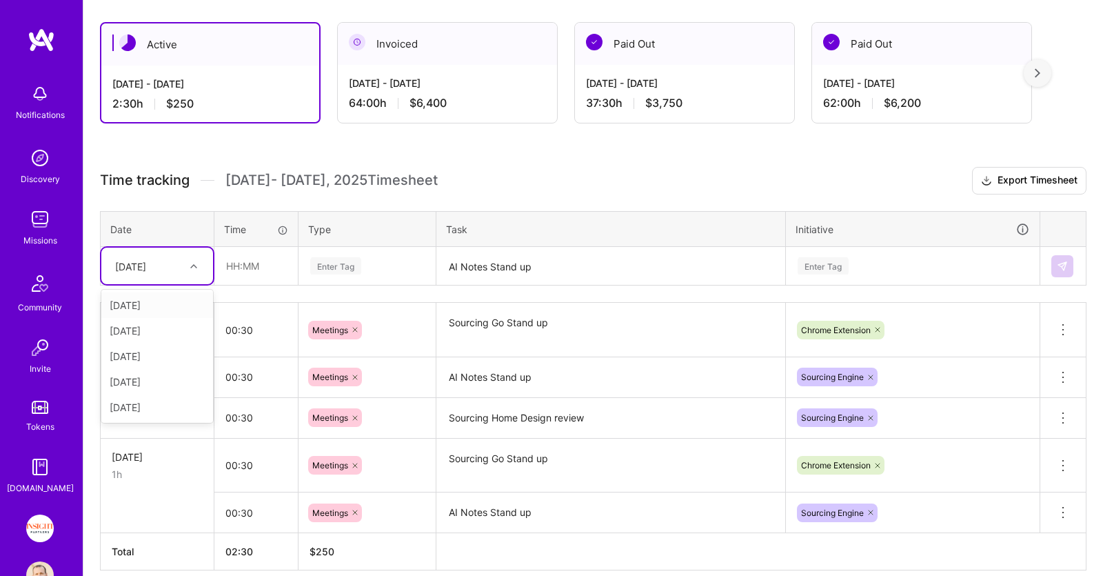
click at [146, 261] on div "[DATE]" at bounding box center [130, 265] width 31 height 14
click at [151, 301] on div "[DATE]" at bounding box center [157, 305] width 112 height 26
click at [278, 249] on input "text" at bounding box center [256, 265] width 82 height 37
type input "00:30"
click at [350, 267] on div "Enter Tag" at bounding box center [335, 265] width 51 height 21
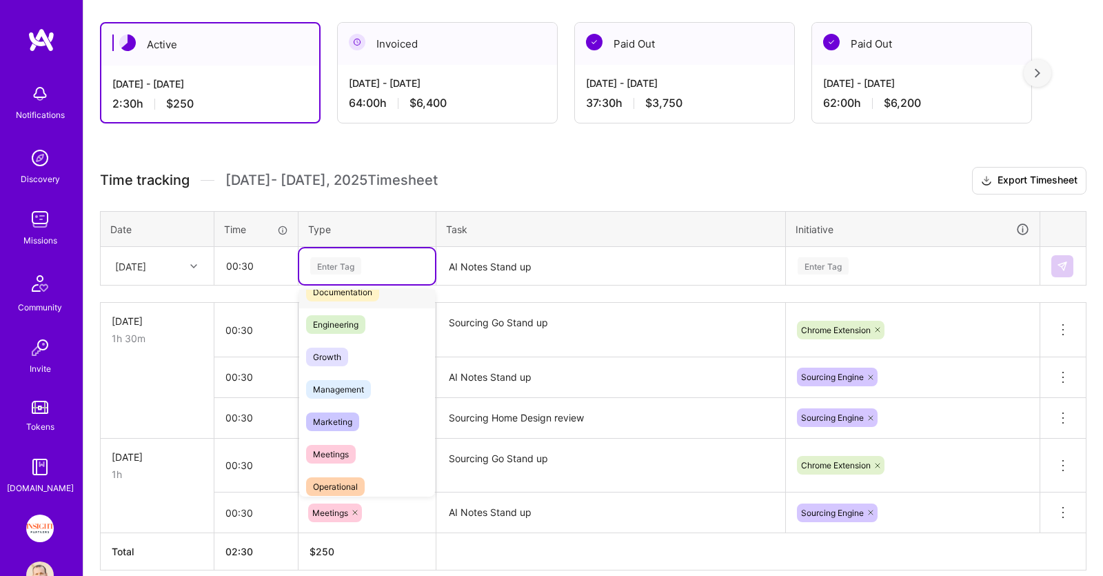
scroll to position [141, 0]
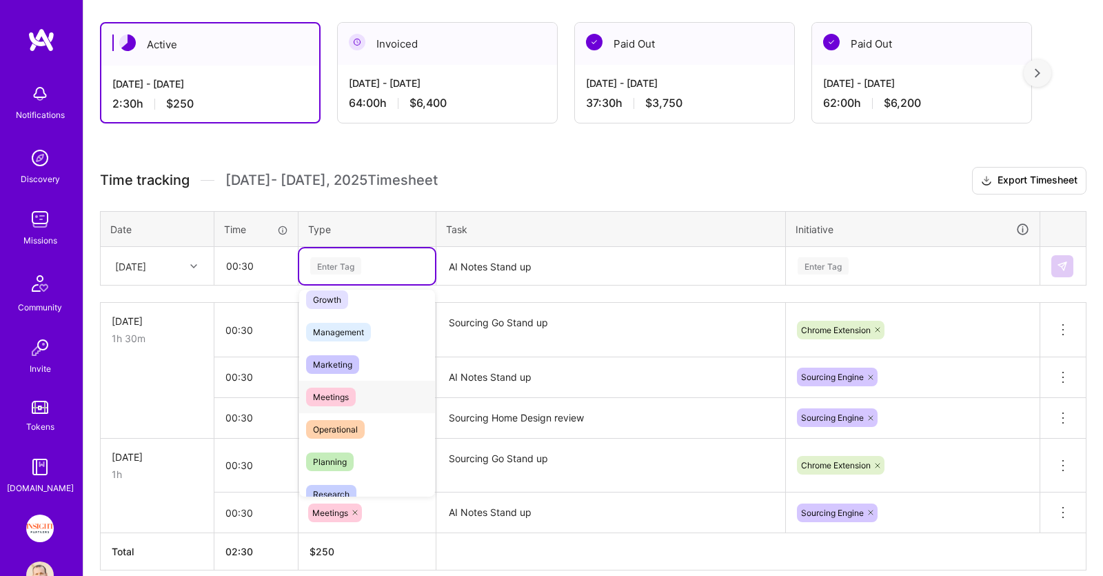
click at [365, 383] on div "Meetings" at bounding box center [367, 396] width 136 height 32
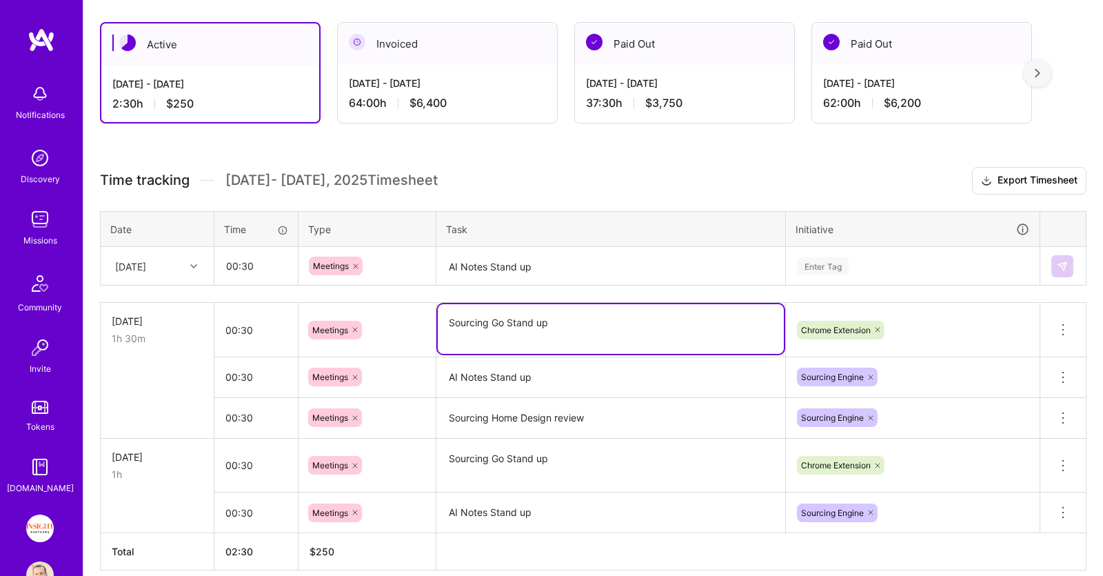
drag, startPoint x: 576, startPoint y: 320, endPoint x: 391, endPoint y: 309, distance: 184.4
click at [438, 309] on textarea "Sourcing Go Stand up" at bounding box center [611, 329] width 346 height 50
click at [548, 263] on textarea "AI Notes Stand up" at bounding box center [611, 266] width 346 height 37
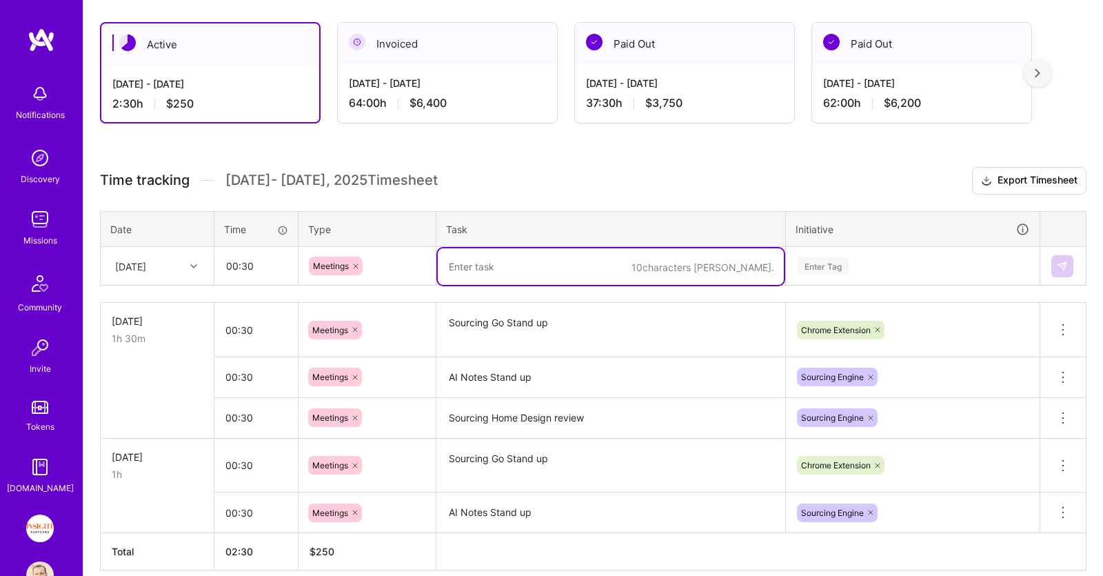
paste textarea "Sourcing Go Stand up"
type textarea "Sourcing Go Stand up"
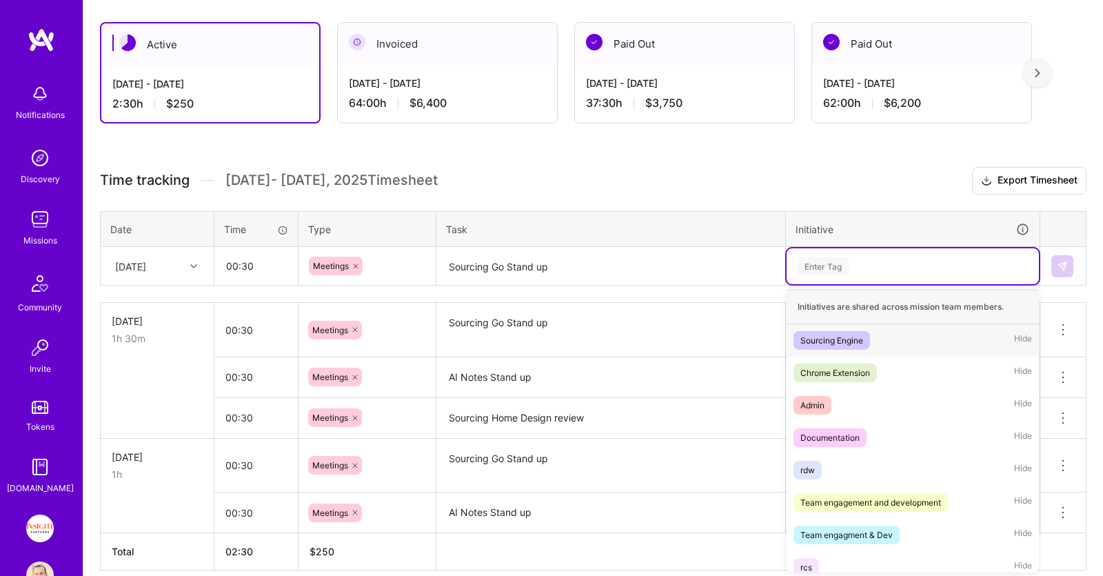
click at [853, 250] on div "Enter Tag" at bounding box center [912, 266] width 252 height 36
drag, startPoint x: 886, startPoint y: 362, endPoint x: 915, endPoint y: 351, distance: 31.0
click at [887, 362] on div "Chrome Extension Hide" at bounding box center [912, 372] width 252 height 32
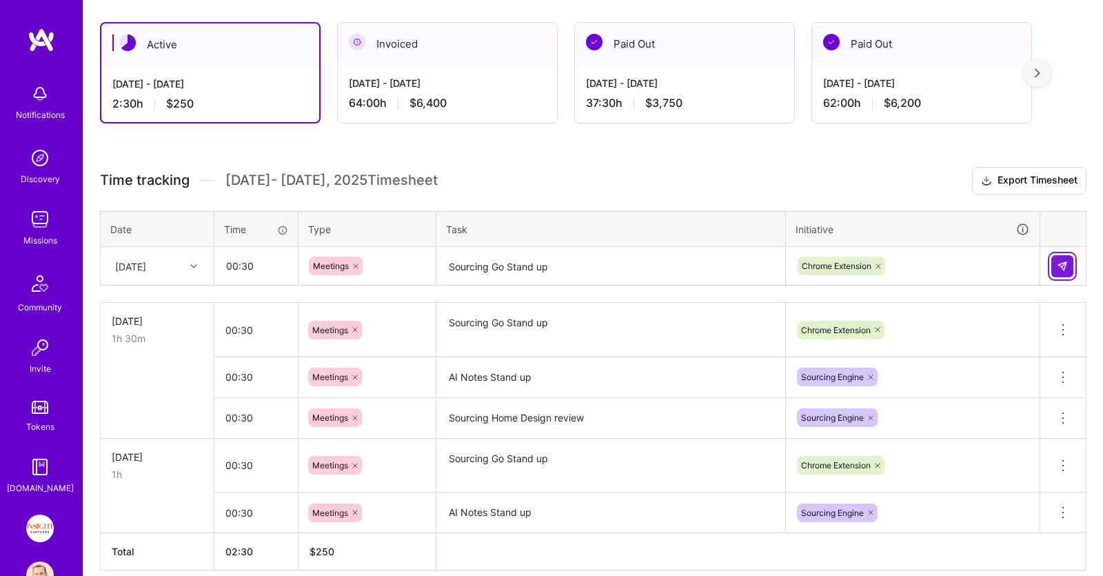
click at [1054, 257] on button at bounding box center [1062, 266] width 22 height 22
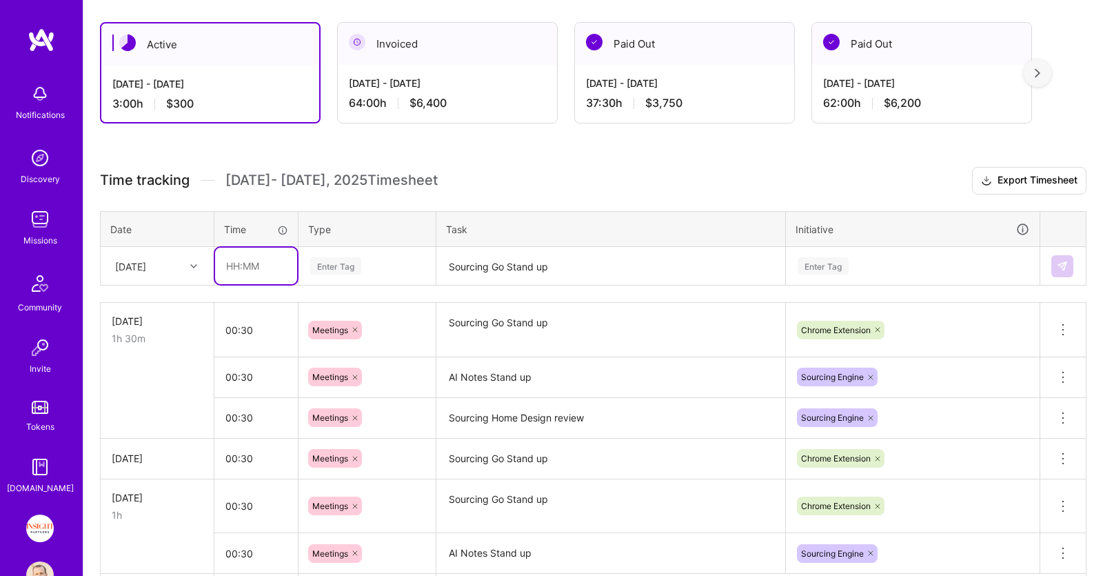
click at [251, 266] on input "text" at bounding box center [256, 265] width 82 height 37
type input "00:30"
click at [376, 272] on div "Enter Tag" at bounding box center [367, 265] width 116 height 17
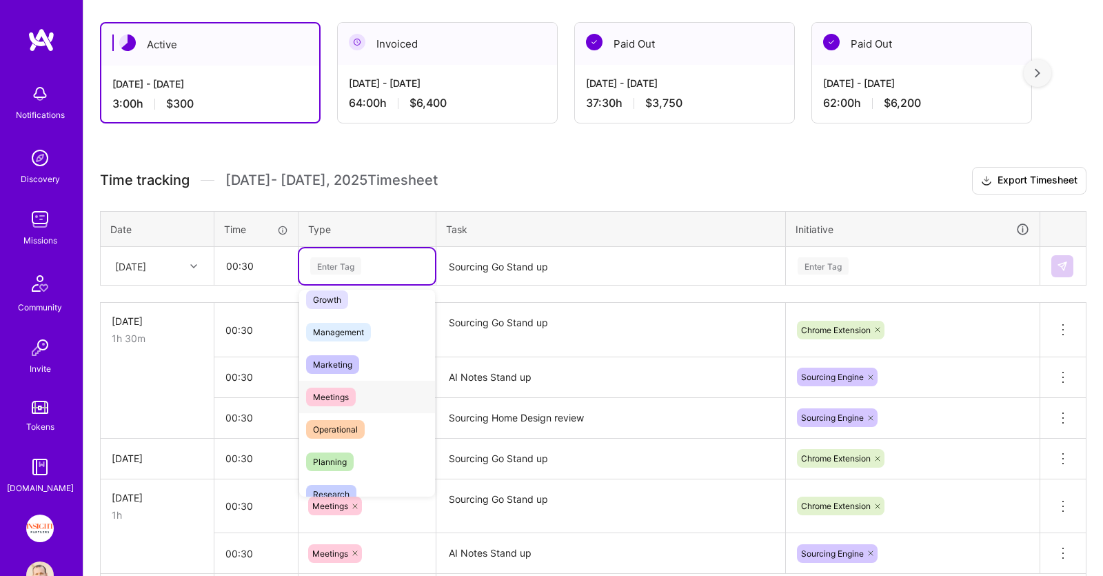
drag, startPoint x: 360, startPoint y: 390, endPoint x: 467, endPoint y: 318, distance: 129.6
click at [360, 391] on div "Meetings" at bounding box center [367, 396] width 136 height 32
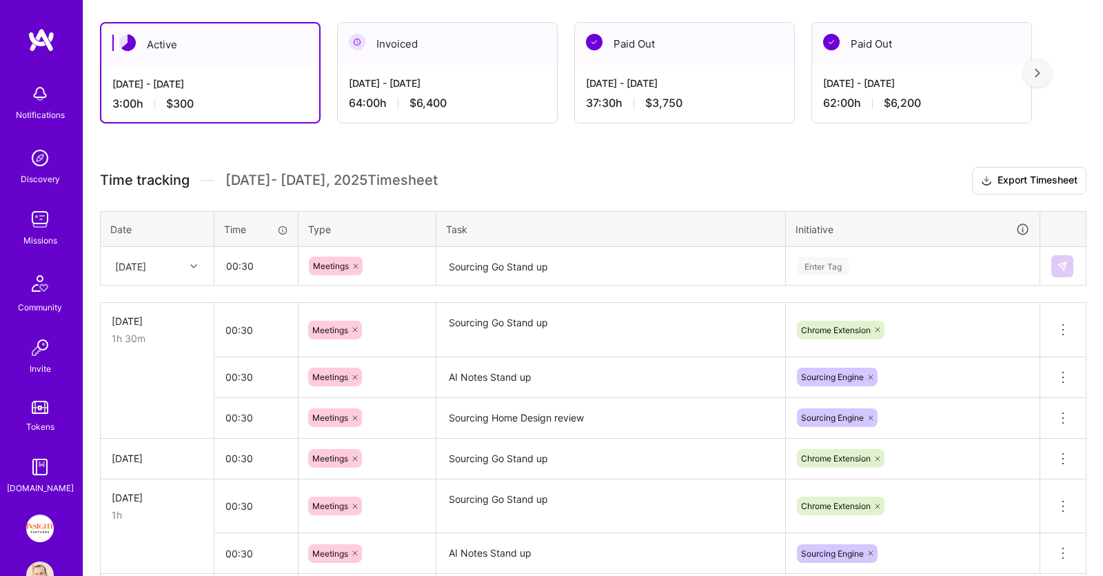
click at [519, 243] on th "Task" at bounding box center [610, 229] width 349 height 36
click at [520, 262] on textarea "Sourcing Go Stand up" at bounding box center [611, 266] width 346 height 37
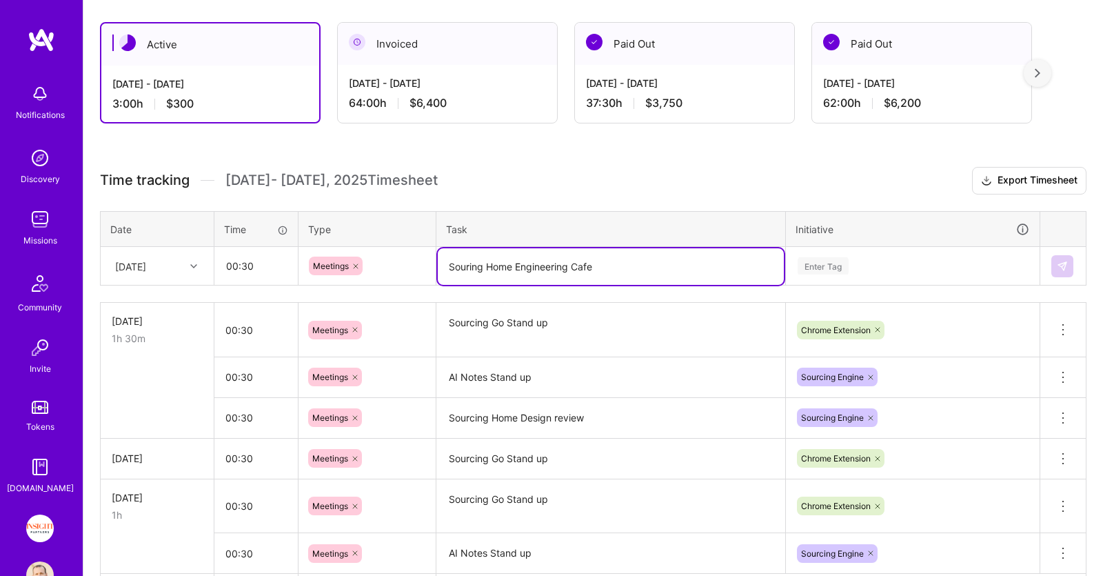
type textarea "Souring Home Engineering Cafe"
click at [865, 264] on div "Enter Tag" at bounding box center [912, 265] width 233 height 17
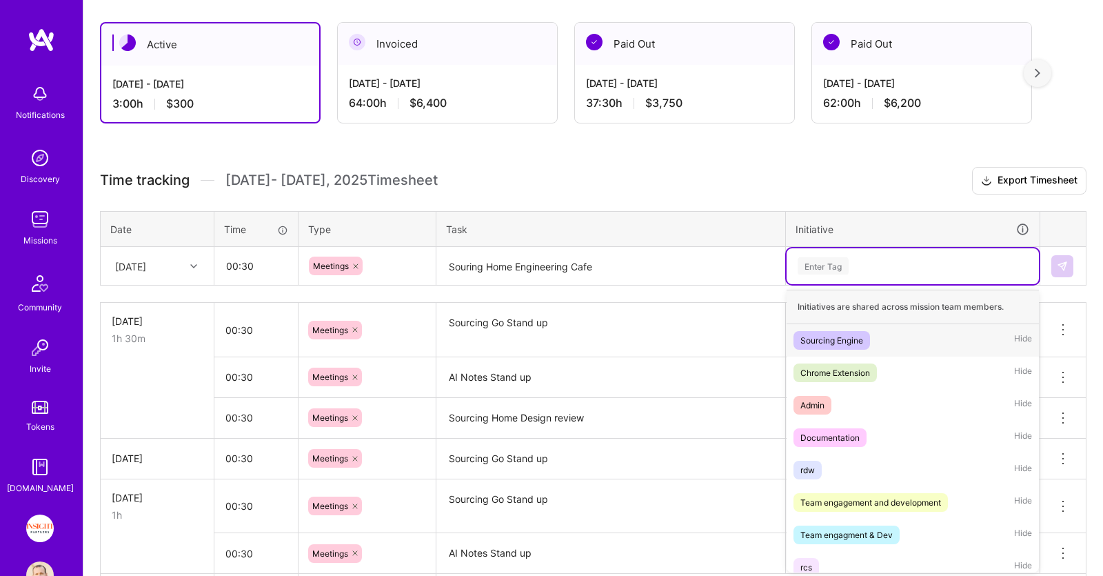
drag, startPoint x: 871, startPoint y: 329, endPoint x: 896, endPoint y: 320, distance: 26.2
click at [872, 329] on div "Sourcing Engine Hide" at bounding box center [912, 340] width 252 height 32
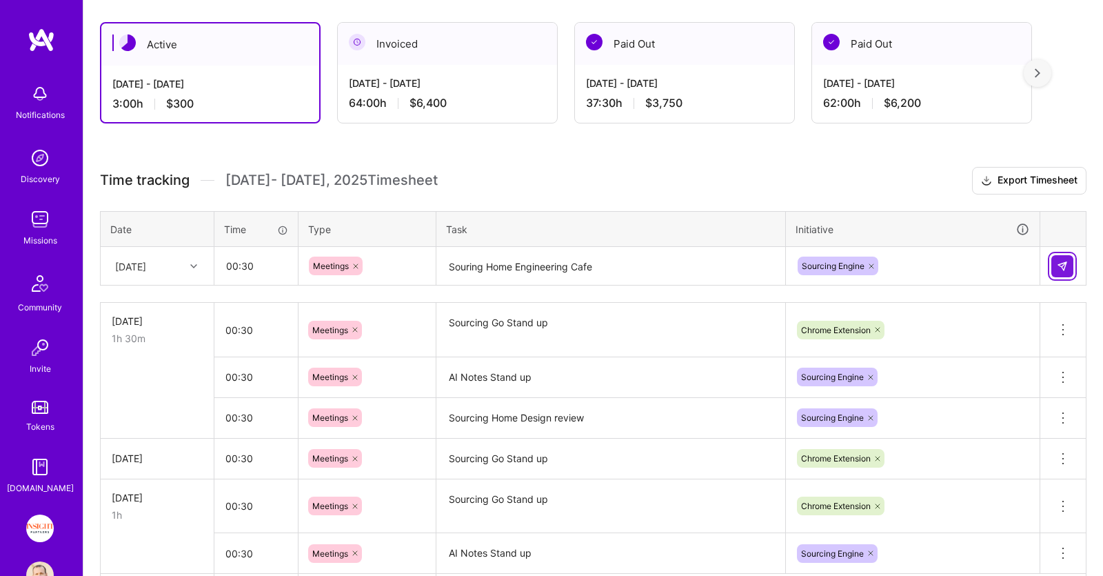
click at [1058, 265] on img at bounding box center [1062, 266] width 11 height 11
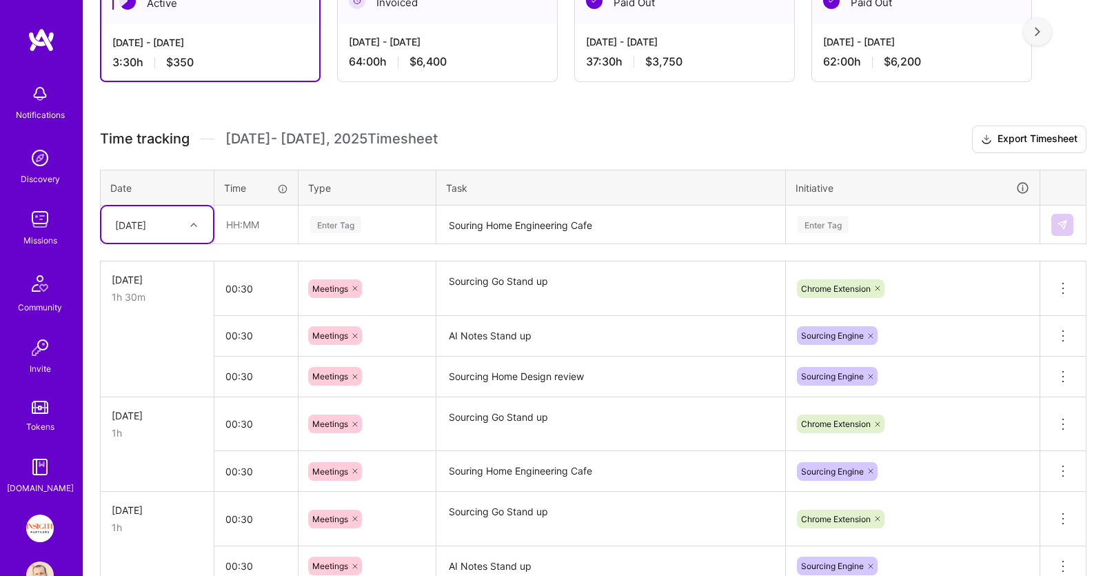
scroll to position [386, 0]
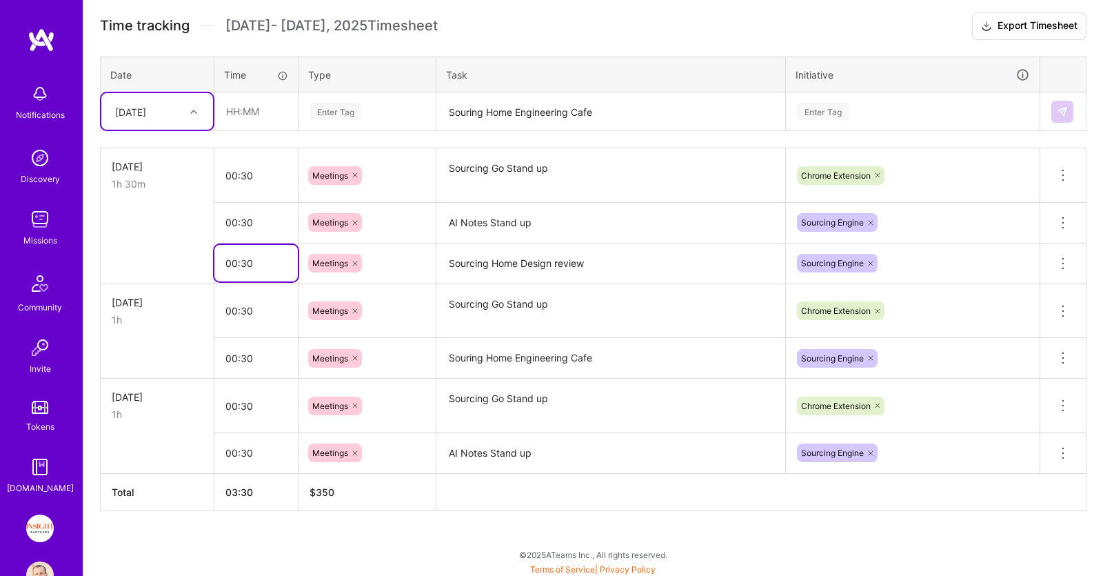
click at [240, 263] on input "00:30" at bounding box center [255, 263] width 83 height 37
click at [236, 263] on input "00:30" at bounding box center [255, 263] width 83 height 37
click at [252, 334] on td "00:30" at bounding box center [256, 310] width 84 height 54
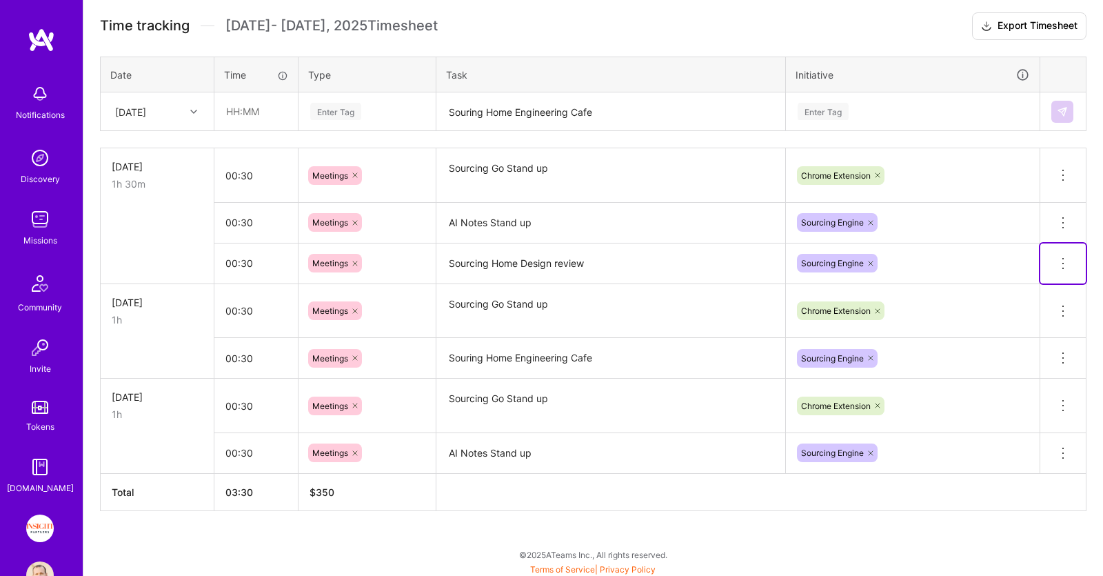
click at [1066, 259] on icon at bounding box center [1063, 263] width 17 height 17
click at [261, 257] on input "00:30" at bounding box center [255, 263] width 83 height 37
